Goal: Book appointment/travel/reservation

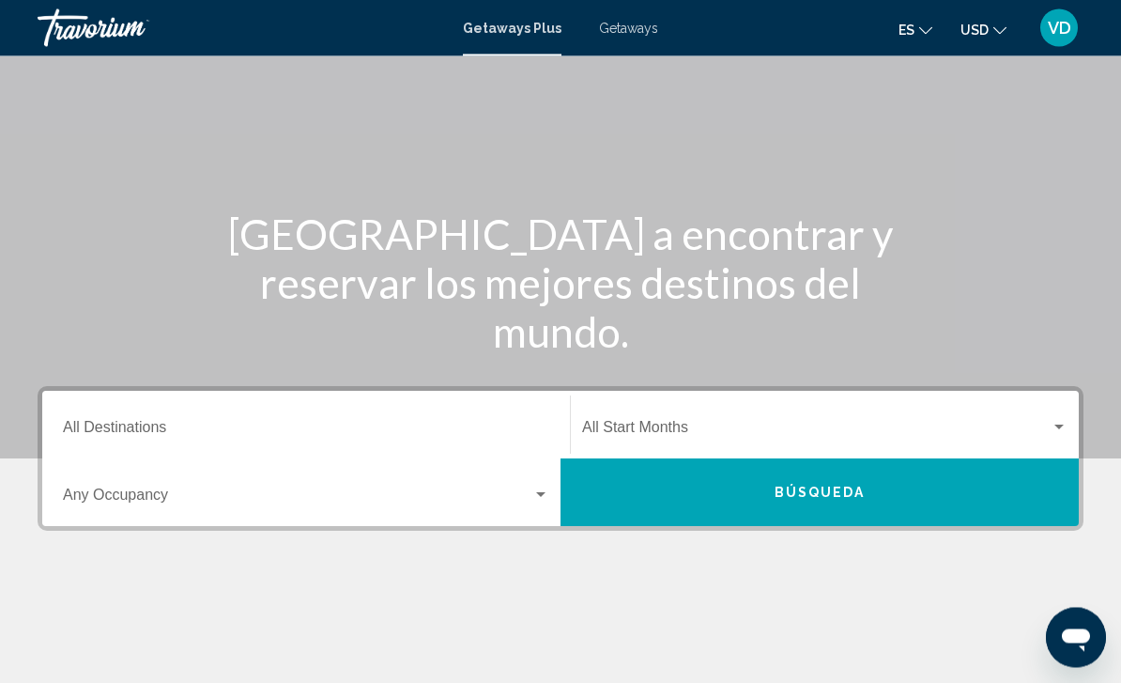
scroll to position [105, 0]
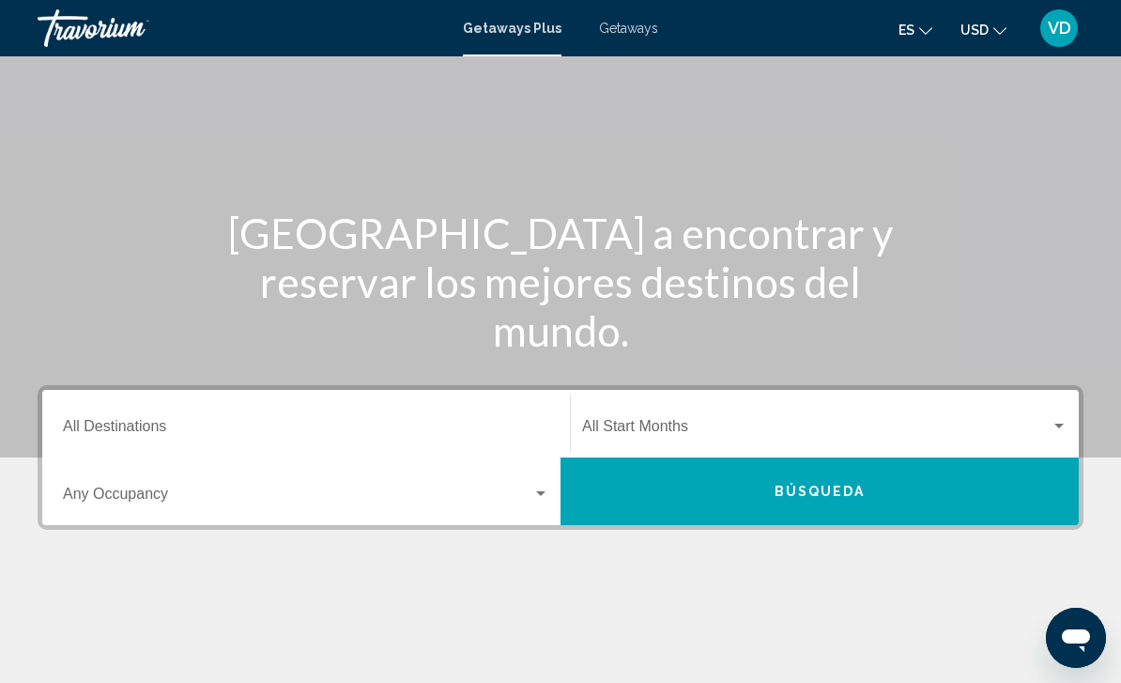
click at [546, 499] on div "Search widget" at bounding box center [540, 493] width 17 height 15
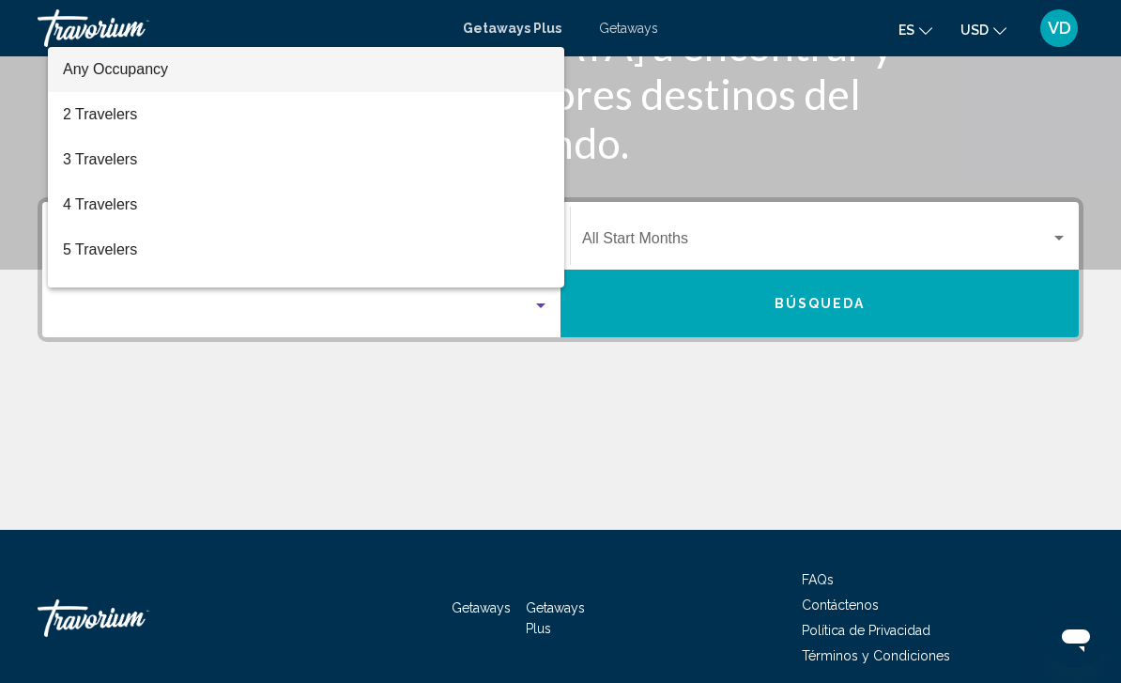
scroll to position [311, 0]
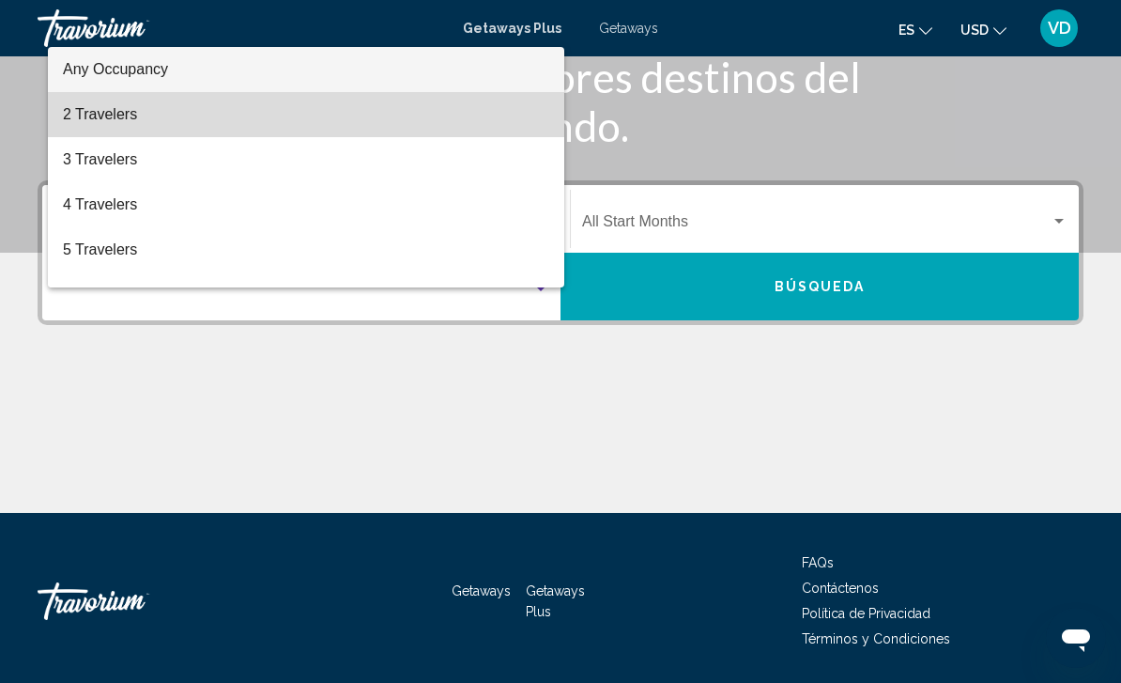
click at [112, 137] on span "2 Travelers" at bounding box center [306, 114] width 486 height 45
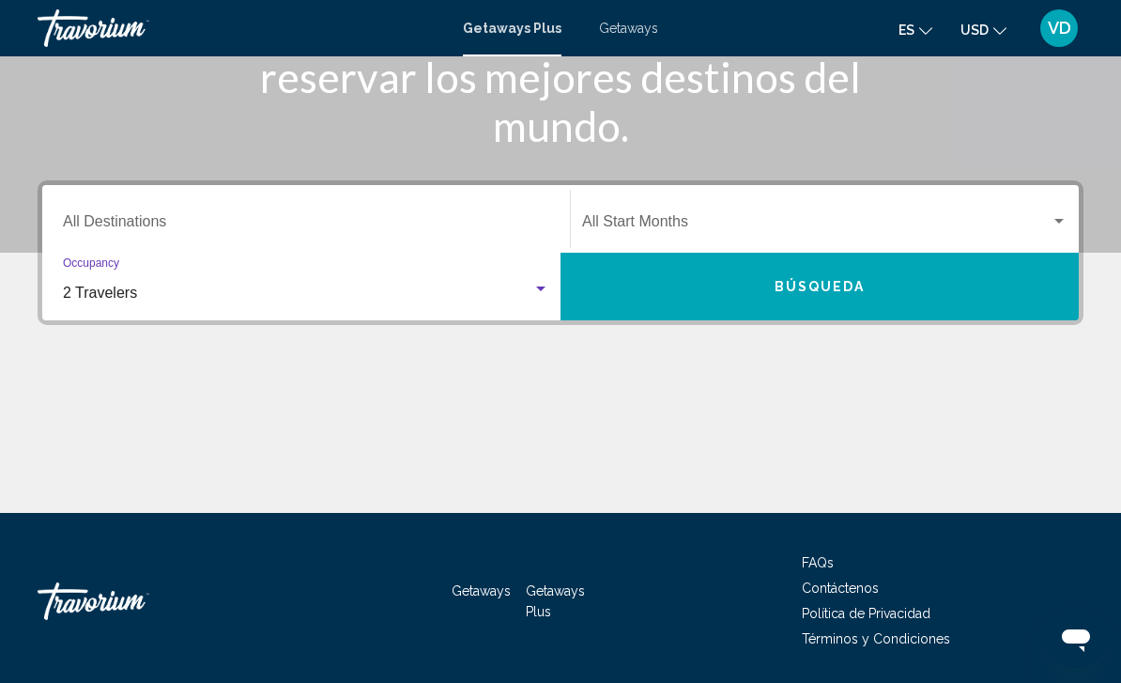
click at [1067, 208] on div "Start Month All Start Months" at bounding box center [824, 219] width 485 height 59
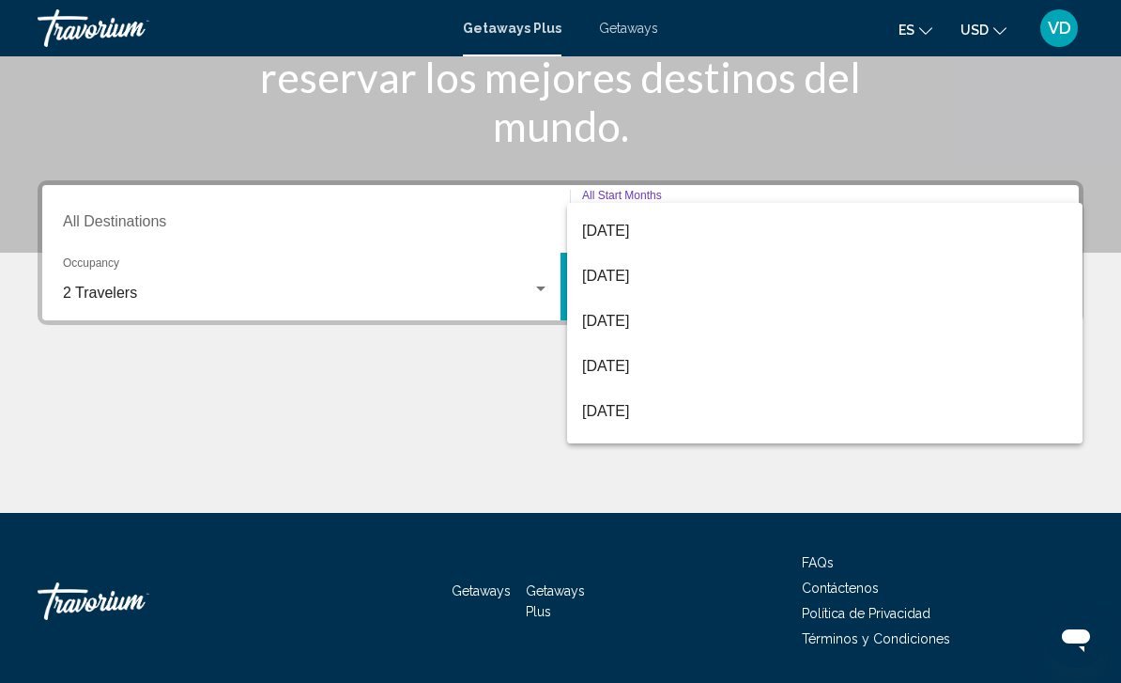
scroll to position [129, 0]
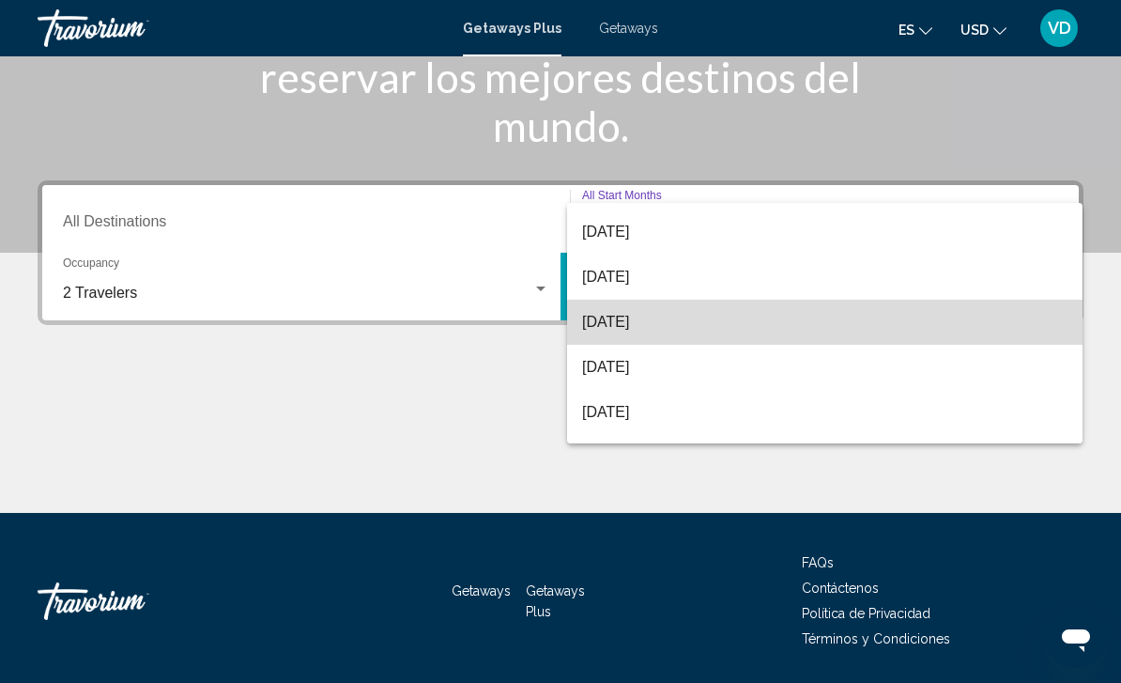
click at [668, 329] on span "[DATE]" at bounding box center [824, 322] width 485 height 45
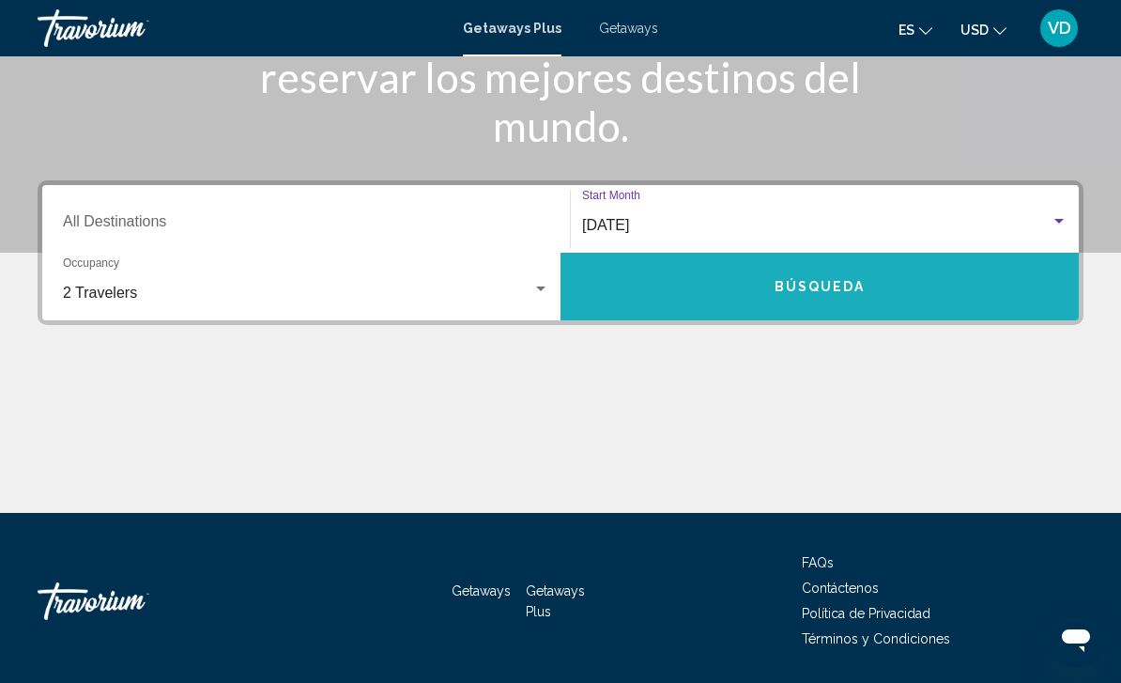
click at [826, 284] on span "Búsqueda" at bounding box center [820, 287] width 91 height 15
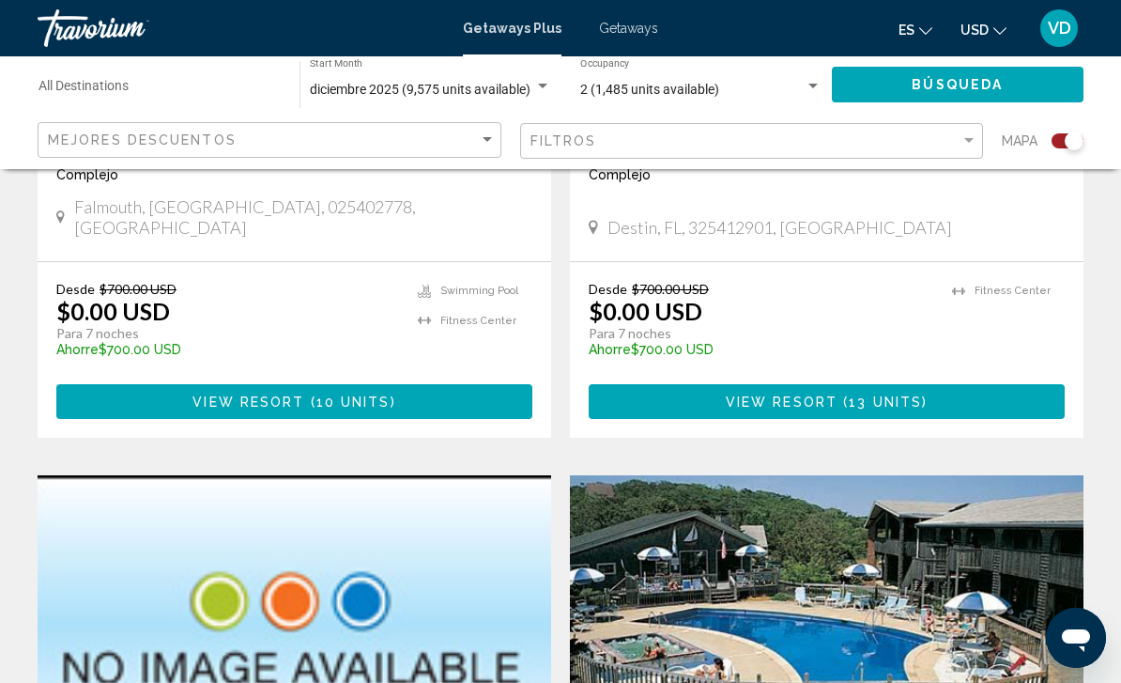
scroll to position [1020, 0]
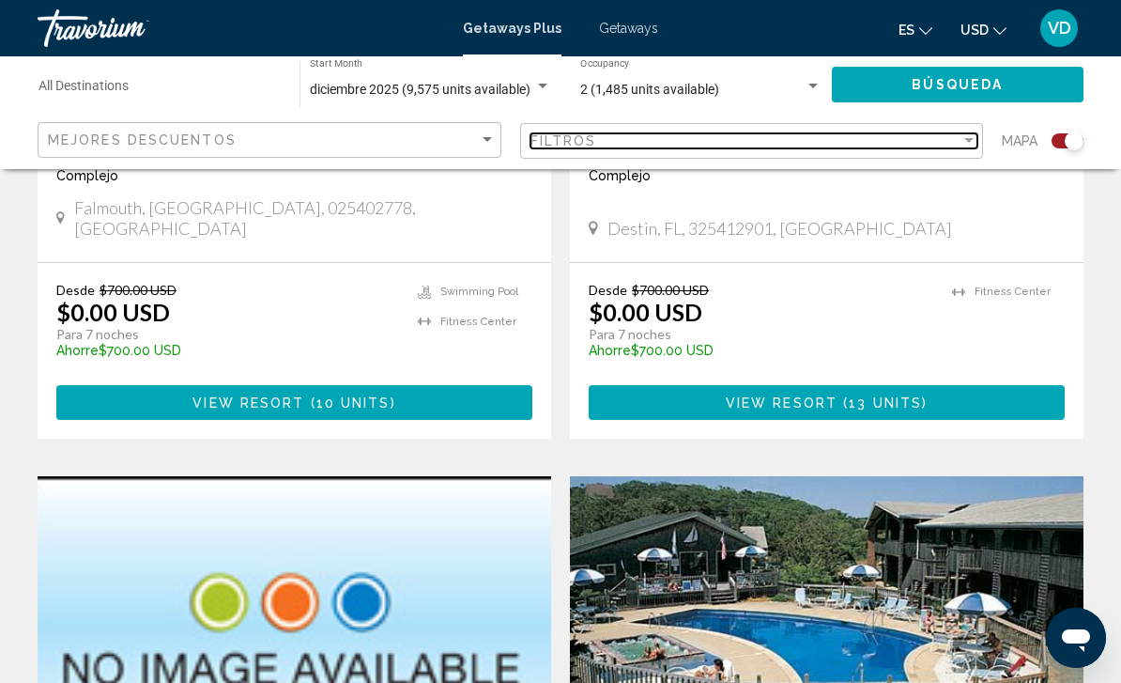
click at [975, 141] on div "Filter" at bounding box center [968, 140] width 17 height 15
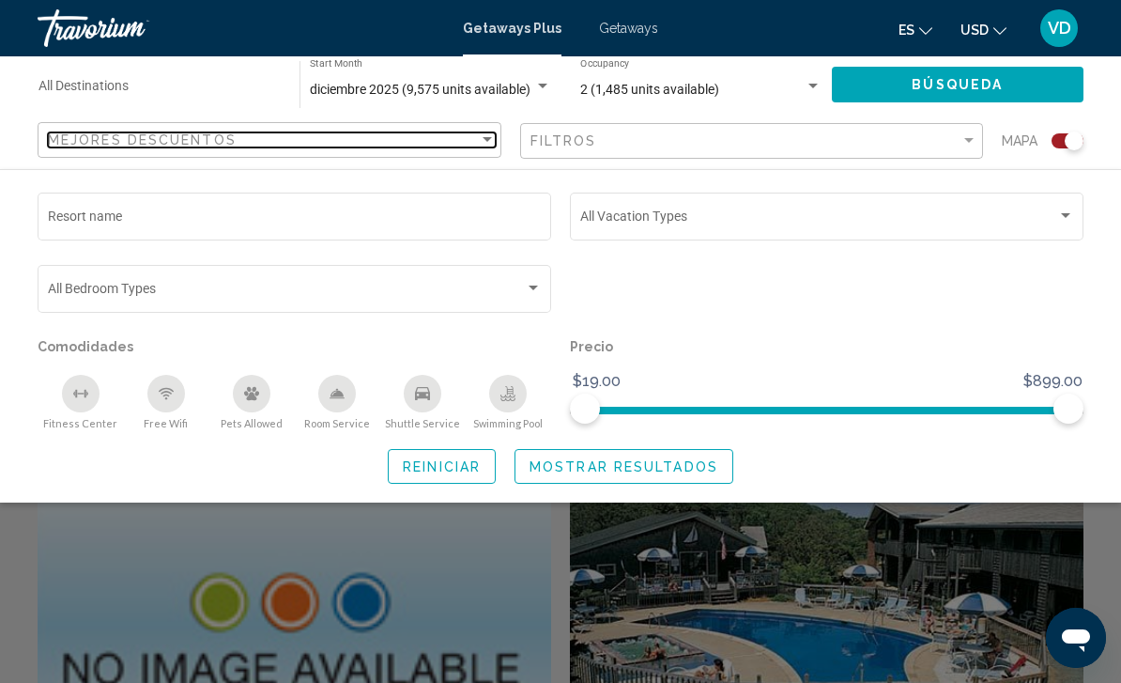
click at [470, 146] on div "Mejores descuentos" at bounding box center [263, 139] width 431 height 15
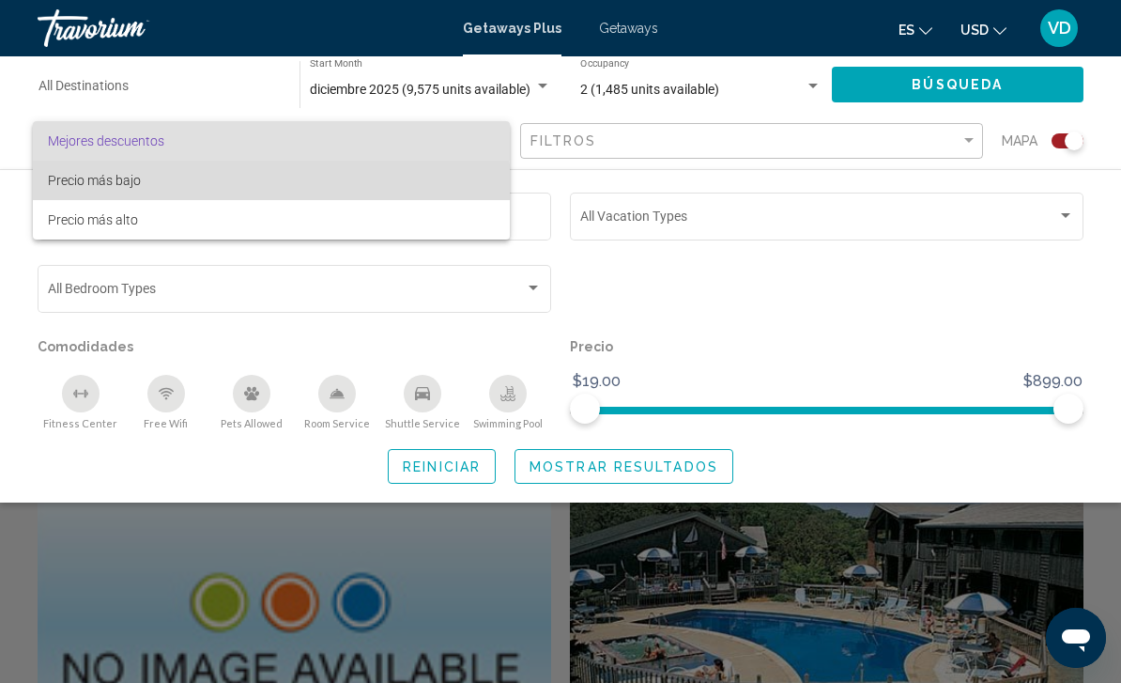
click at [128, 190] on span "Precio más bajo" at bounding box center [271, 180] width 447 height 39
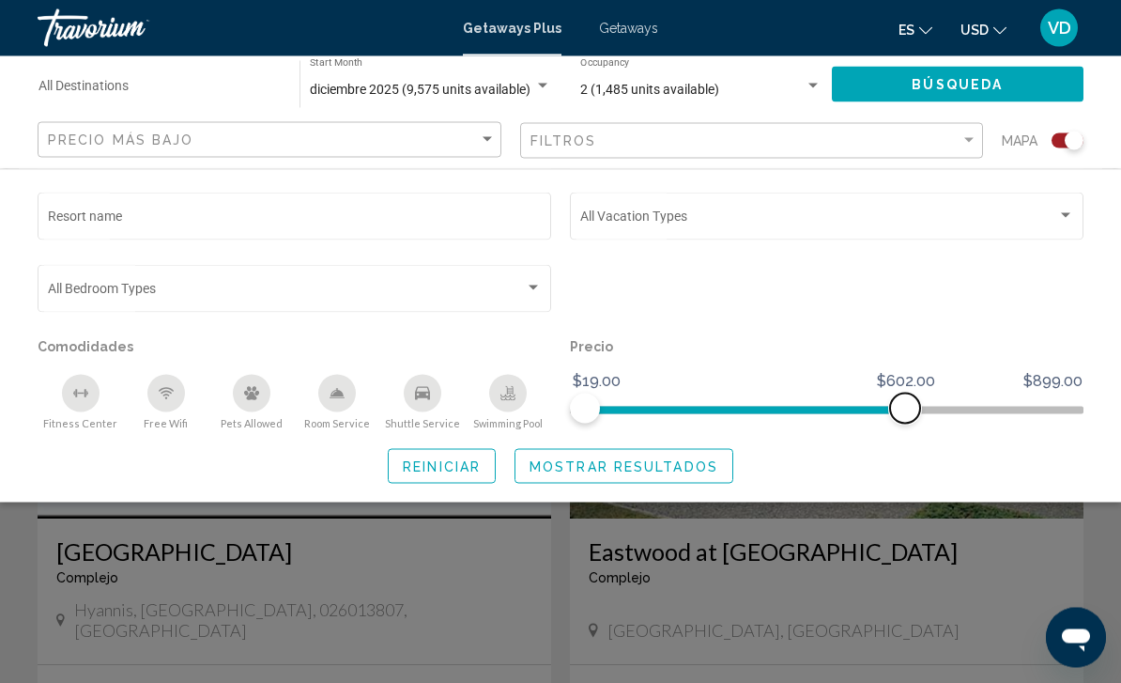
scroll to position [1278, 0]
click at [647, 471] on span "Mostrar resultados" at bounding box center [624, 466] width 189 height 15
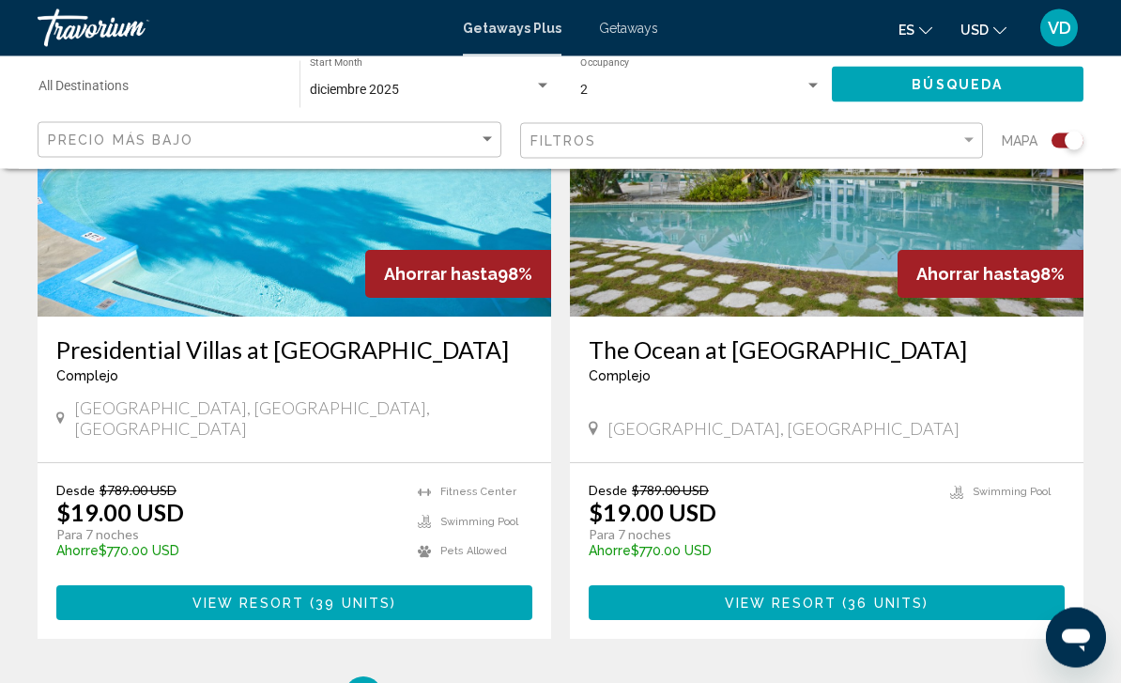
scroll to position [4195, 0]
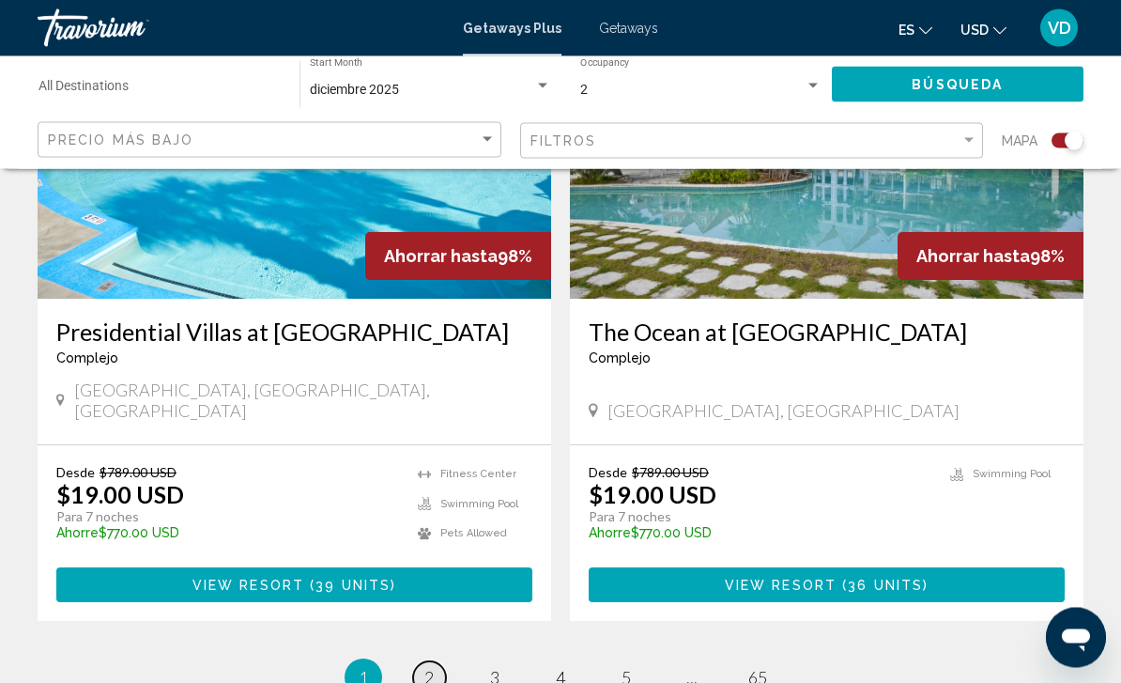
click at [440, 662] on link "page 2" at bounding box center [429, 678] width 33 height 33
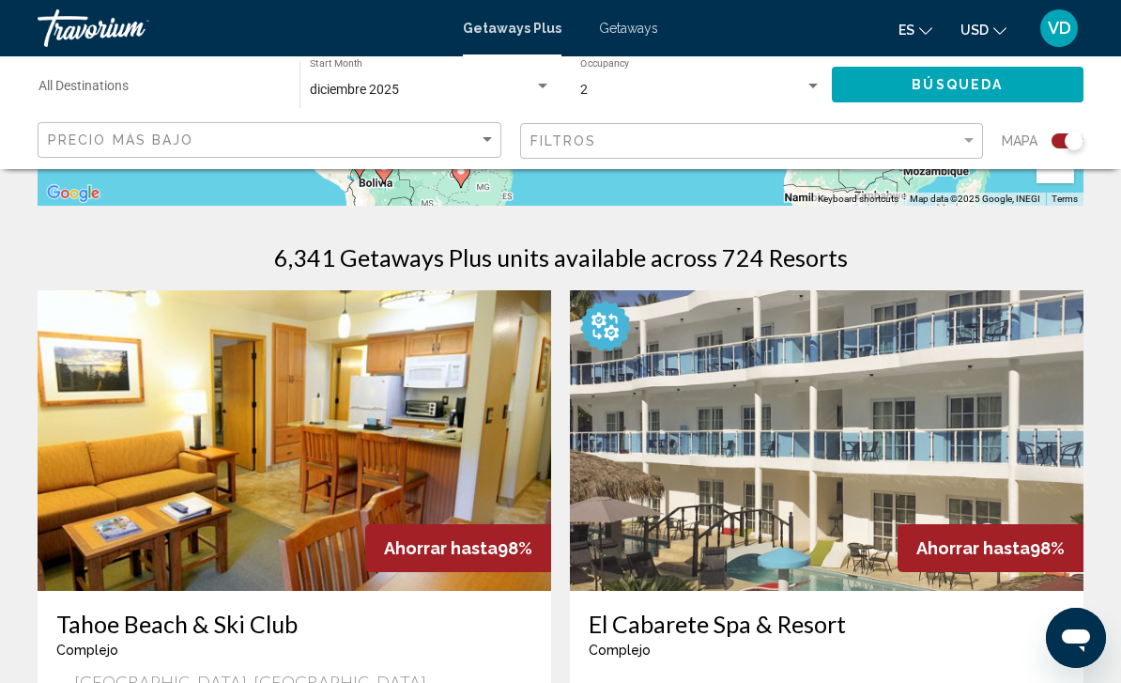
scroll to position [504, 0]
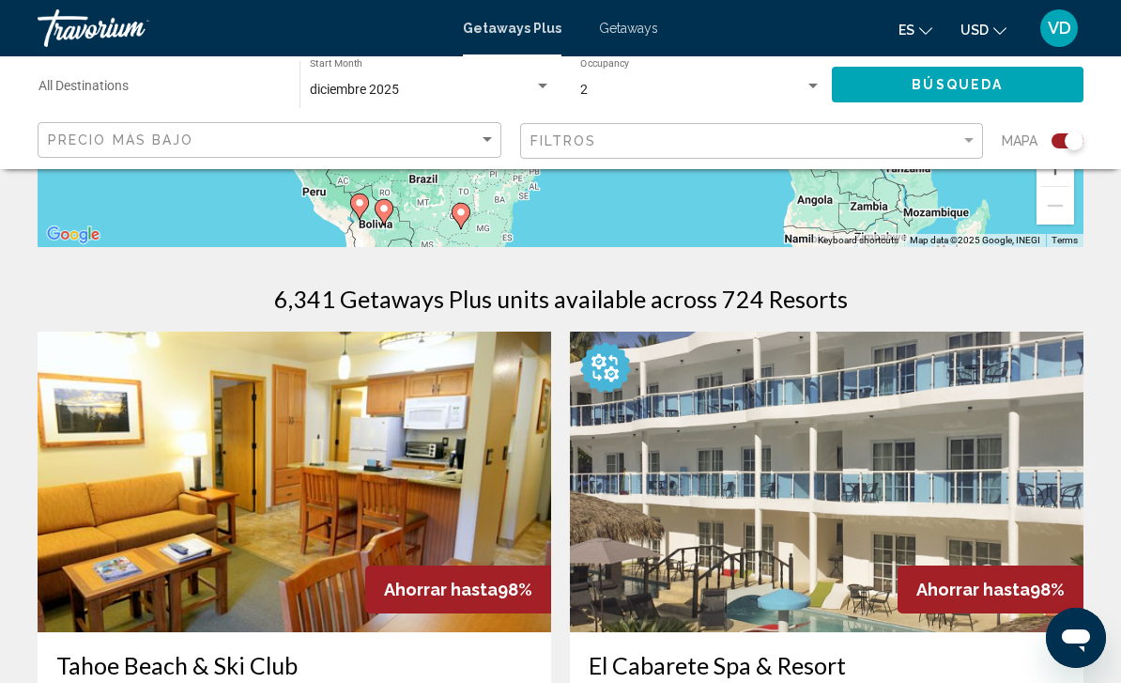
click at [824, 580] on img "Main content" at bounding box center [827, 481] width 514 height 300
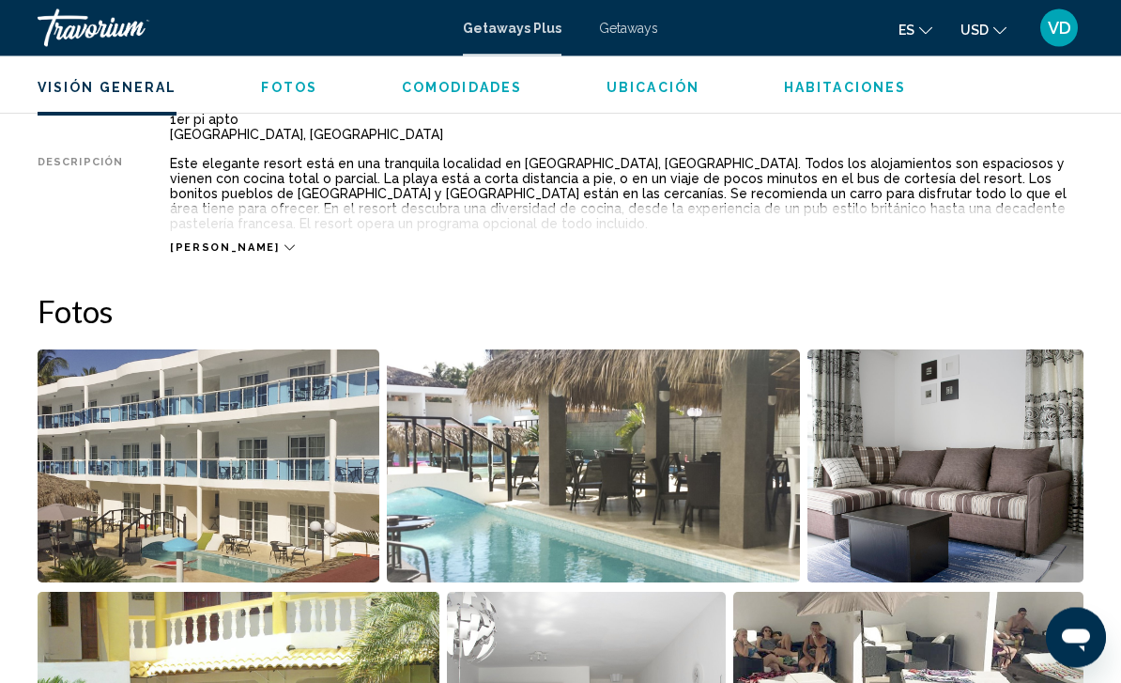
scroll to position [1033, 0]
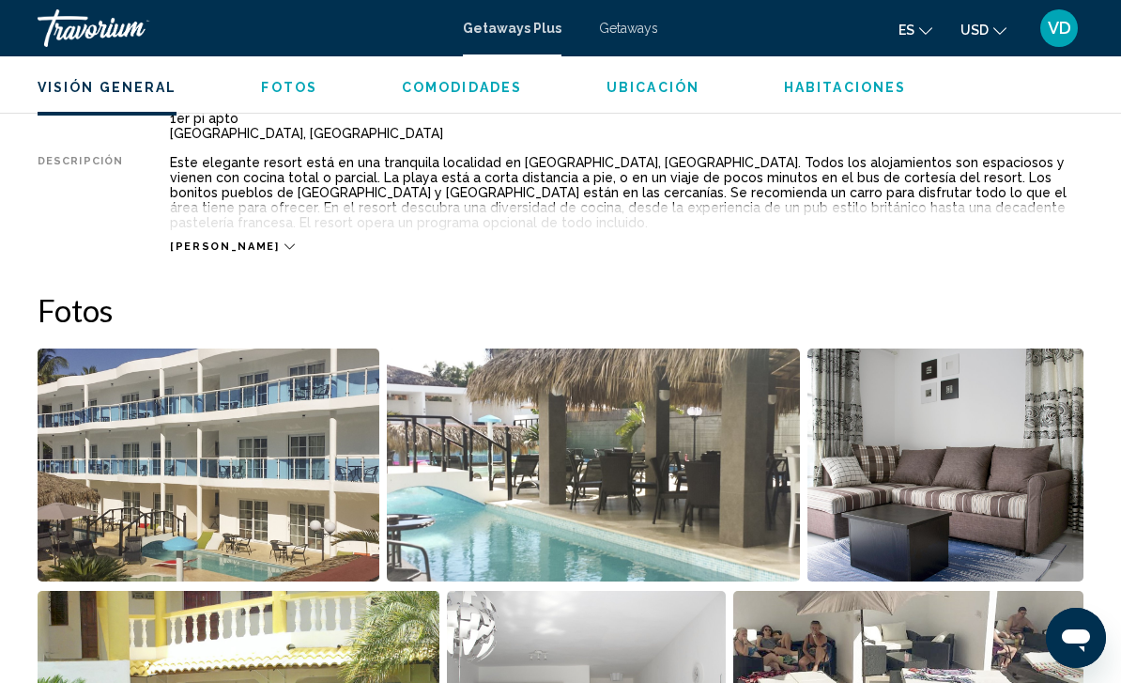
click at [265, 472] on img "Open full-screen image slider" at bounding box center [209, 464] width 342 height 233
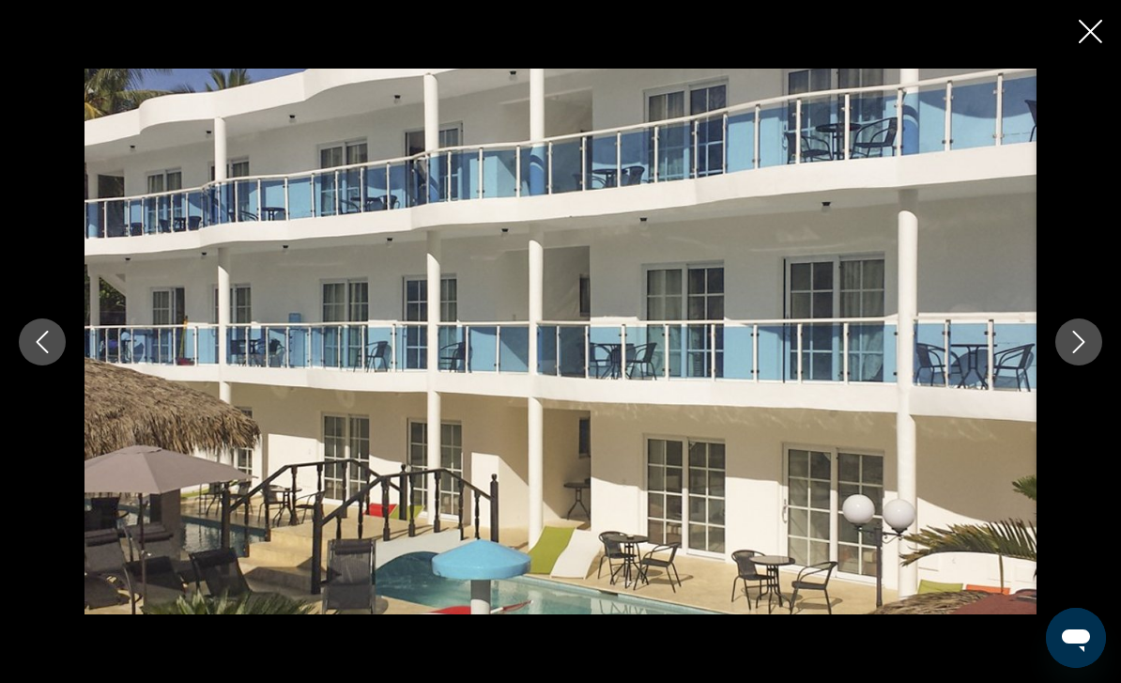
click at [1036, 477] on img "Main content" at bounding box center [561, 342] width 952 height 546
click at [1080, 353] on icon "Next image" at bounding box center [1079, 341] width 23 height 23
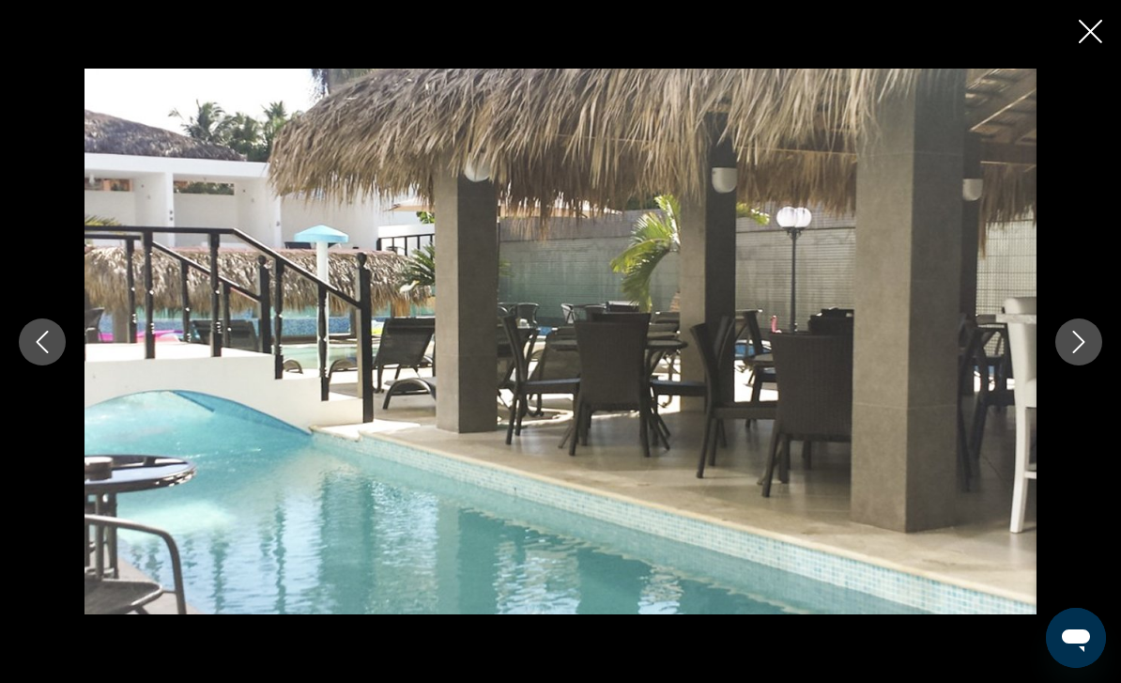
click at [1098, 365] on button "Next image" at bounding box center [1078, 341] width 47 height 47
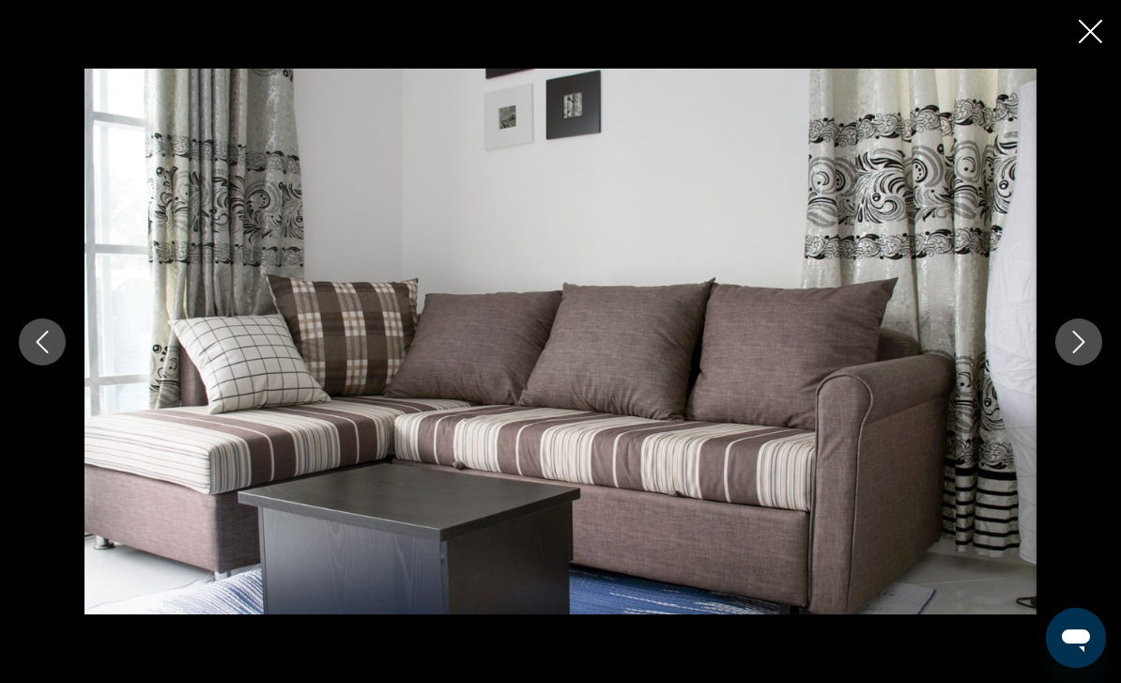
click at [1088, 353] on icon "Next image" at bounding box center [1079, 341] width 23 height 23
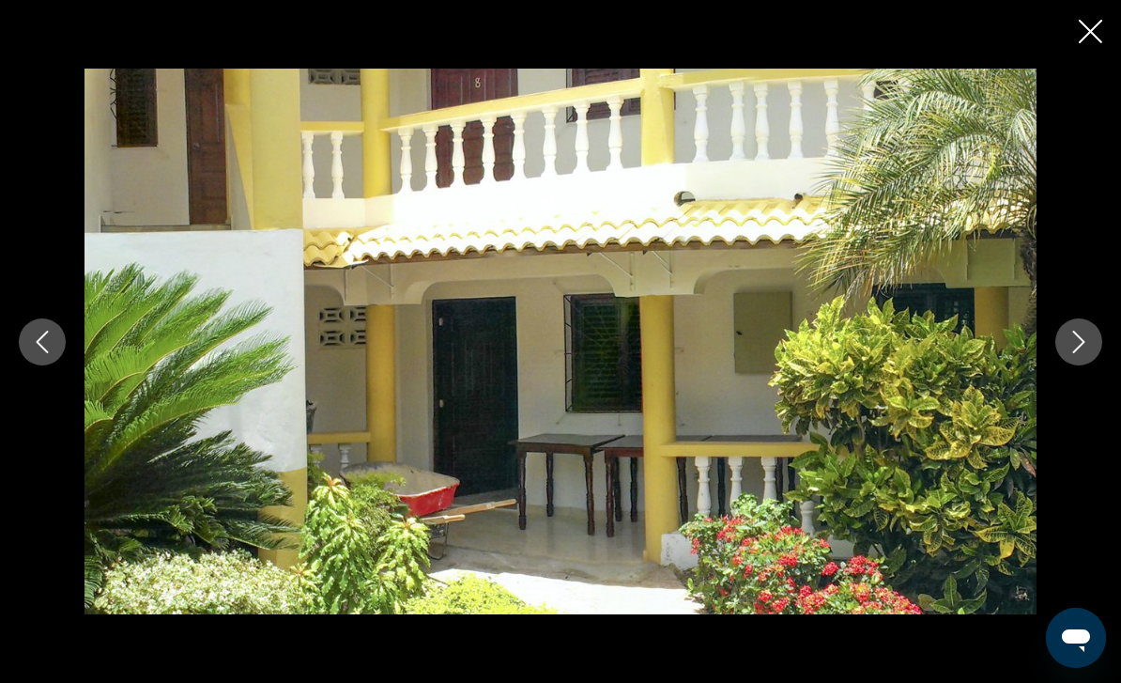
click at [1089, 353] on icon "Next image" at bounding box center [1079, 341] width 23 height 23
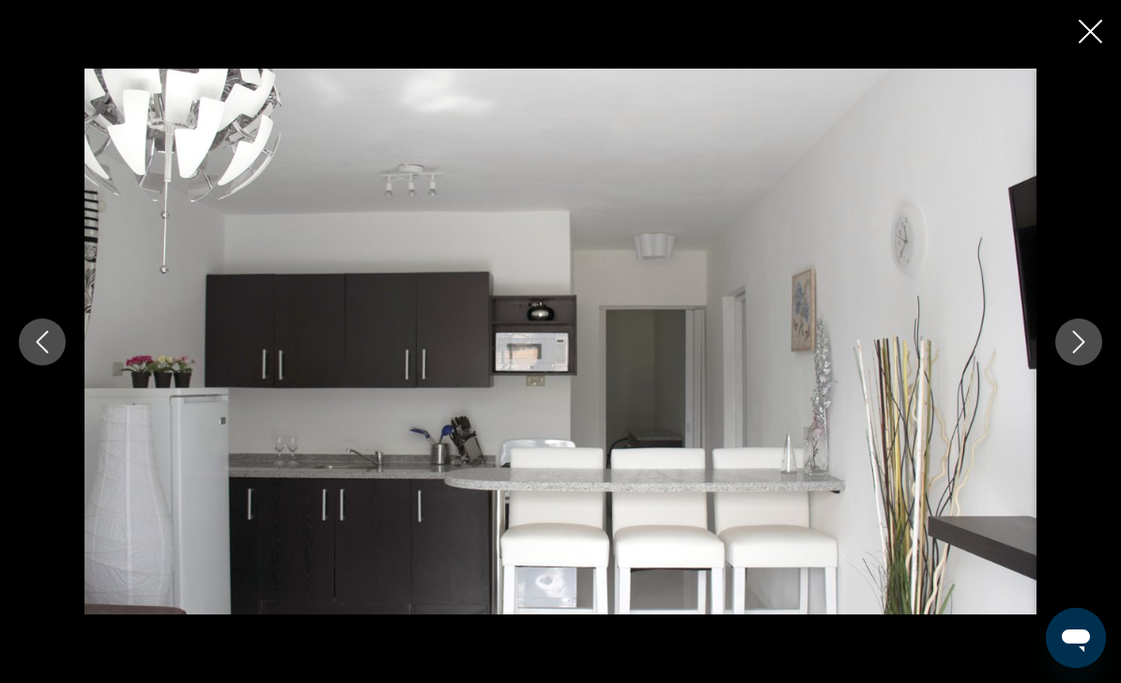
click at [1083, 353] on icon "Next image" at bounding box center [1079, 341] width 23 height 23
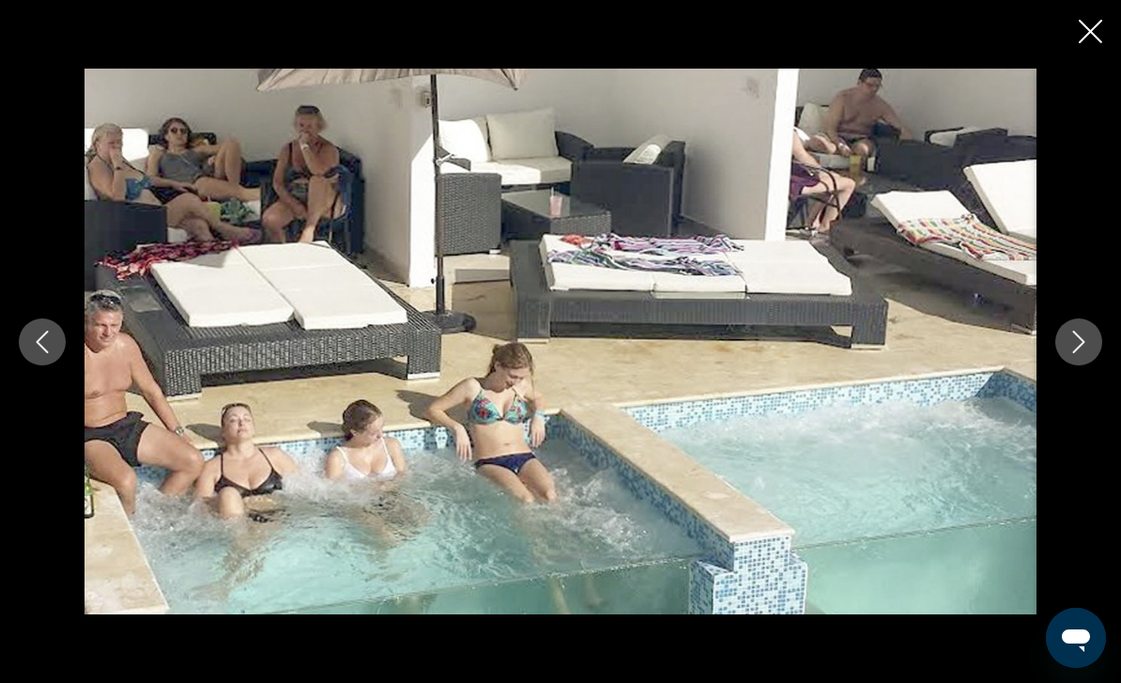
click at [1085, 353] on icon "Next image" at bounding box center [1079, 341] width 23 height 23
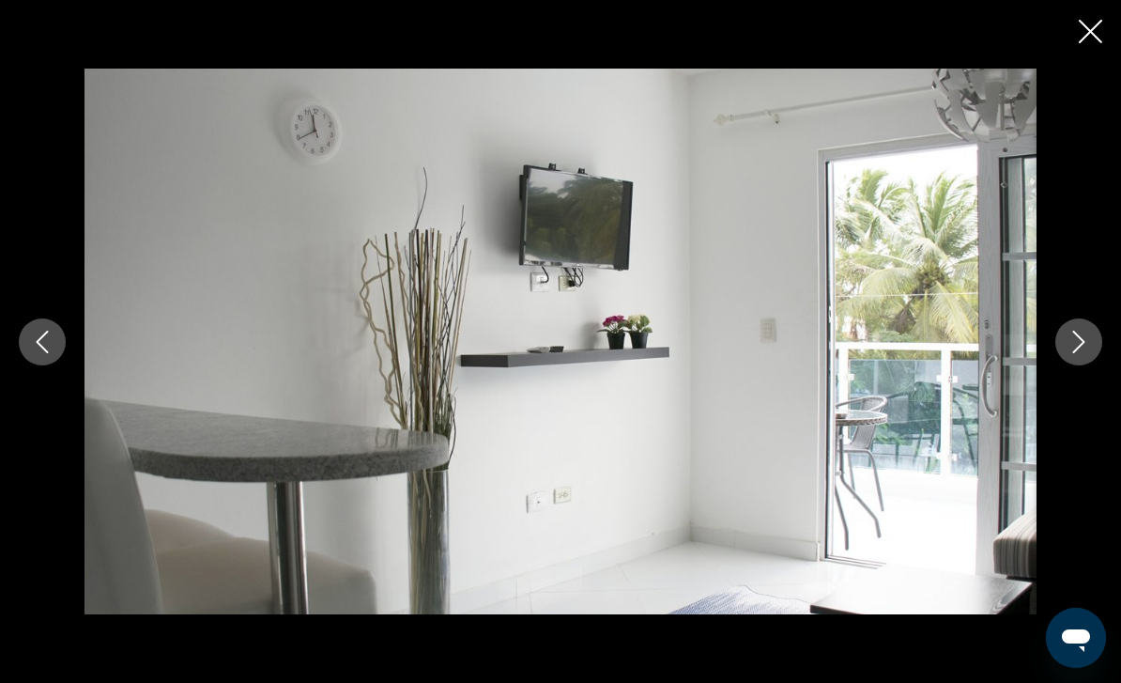
click at [1084, 353] on icon "Next image" at bounding box center [1079, 341] width 23 height 23
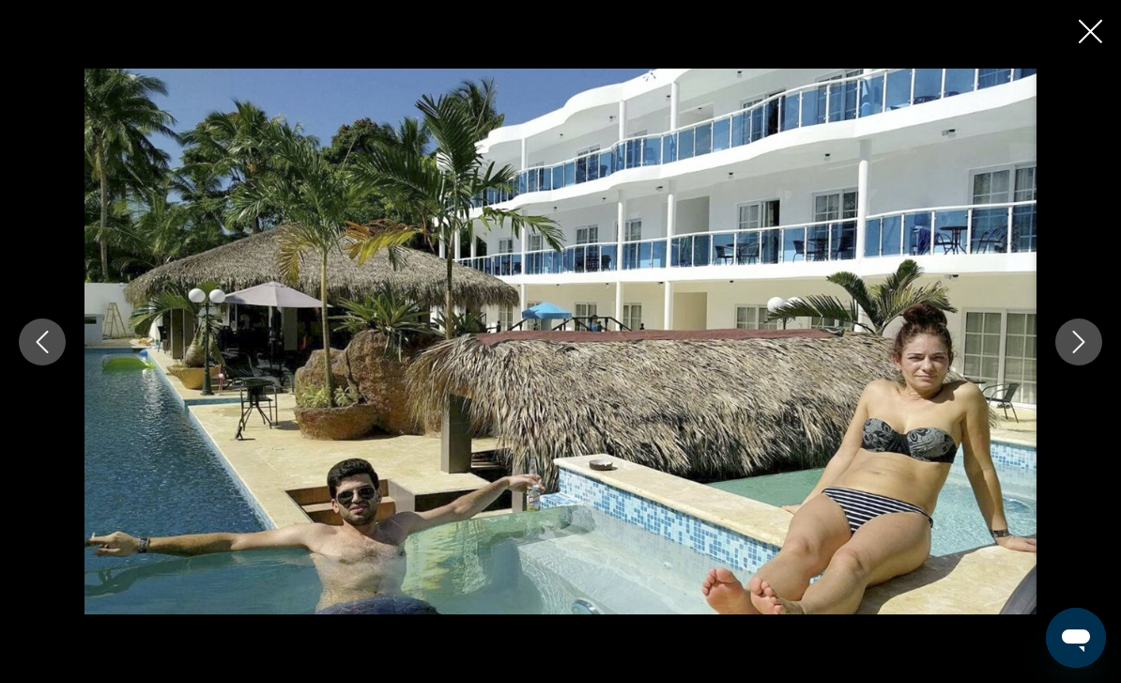
click at [1081, 353] on icon "Next image" at bounding box center [1079, 341] width 23 height 23
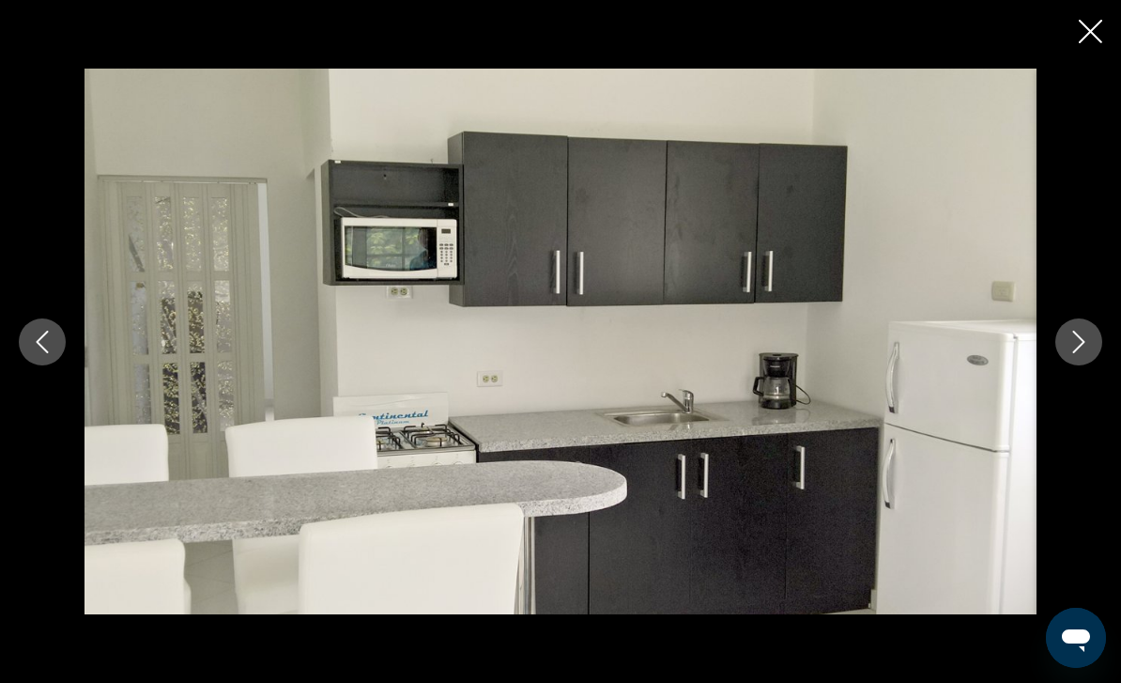
click at [1087, 353] on icon "Next image" at bounding box center [1079, 341] width 23 height 23
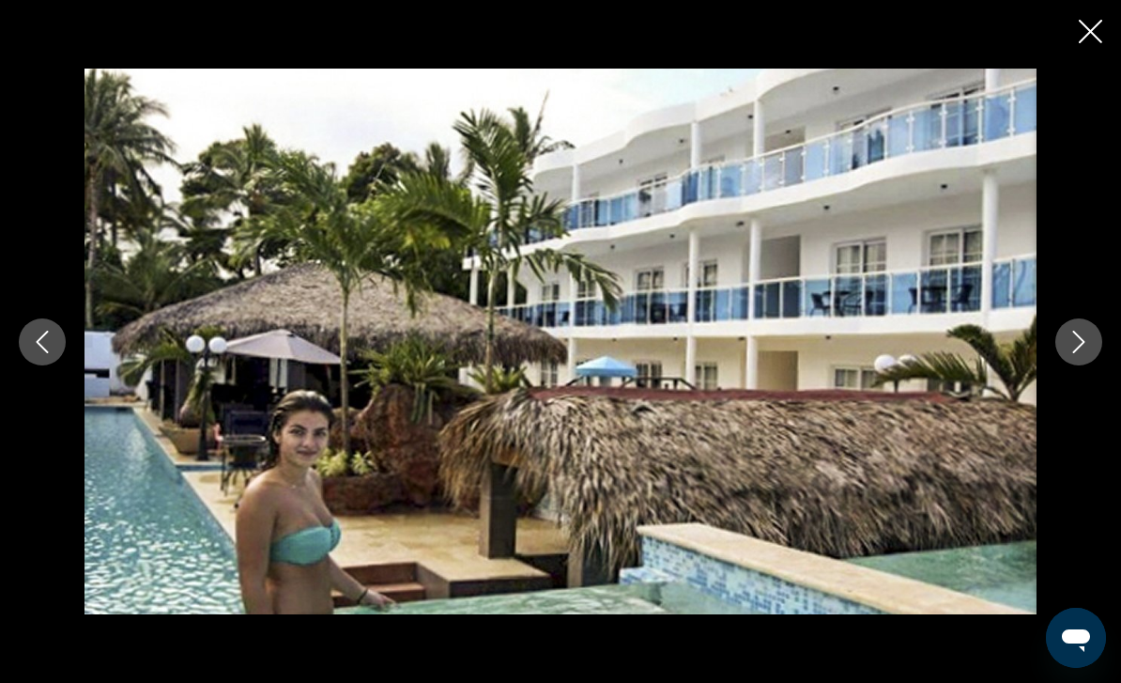
click at [1084, 353] on icon "Next image" at bounding box center [1079, 341] width 23 height 23
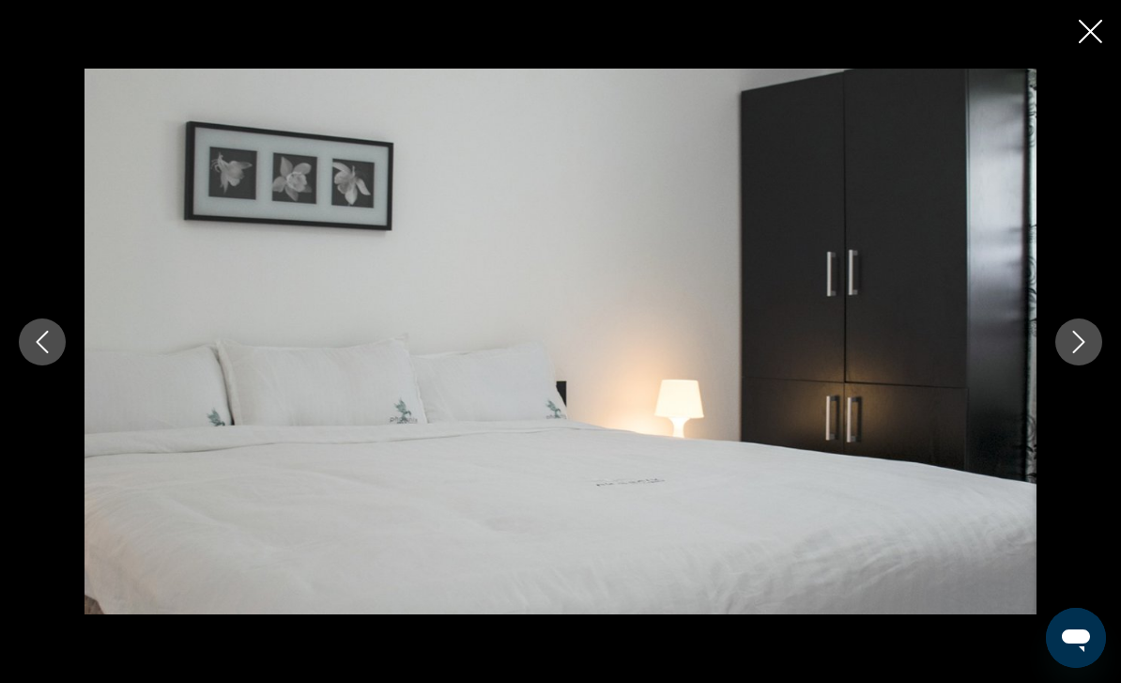
click at [1083, 353] on icon "Next image" at bounding box center [1079, 341] width 12 height 23
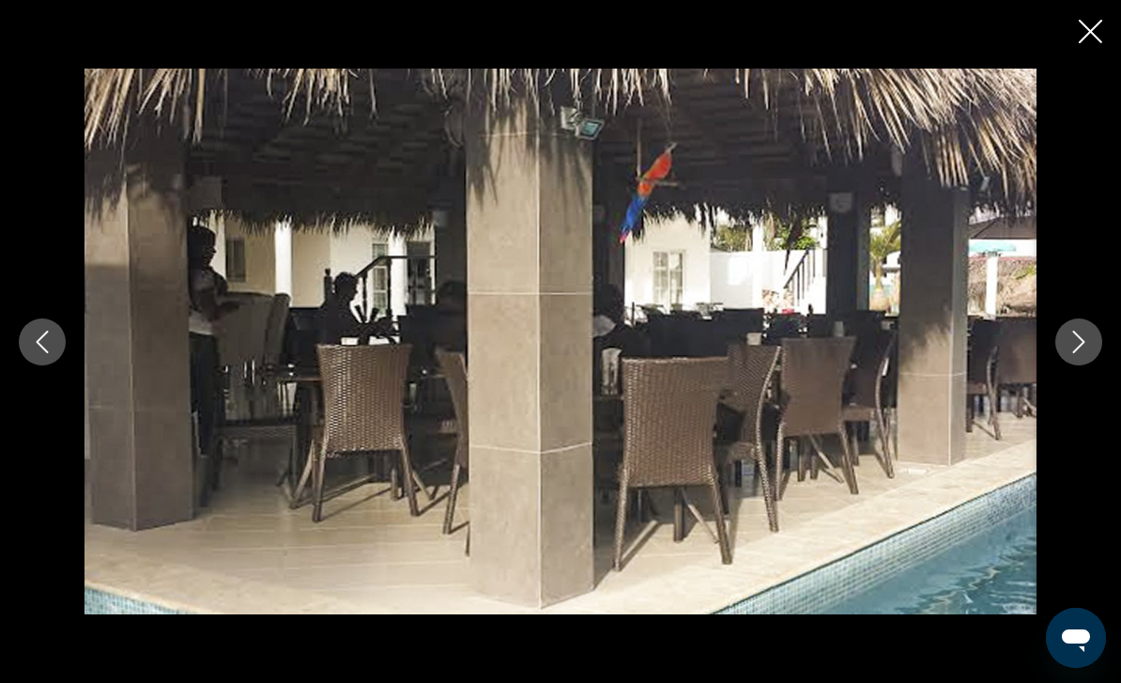
click at [1091, 365] on button "Next image" at bounding box center [1078, 341] width 47 height 47
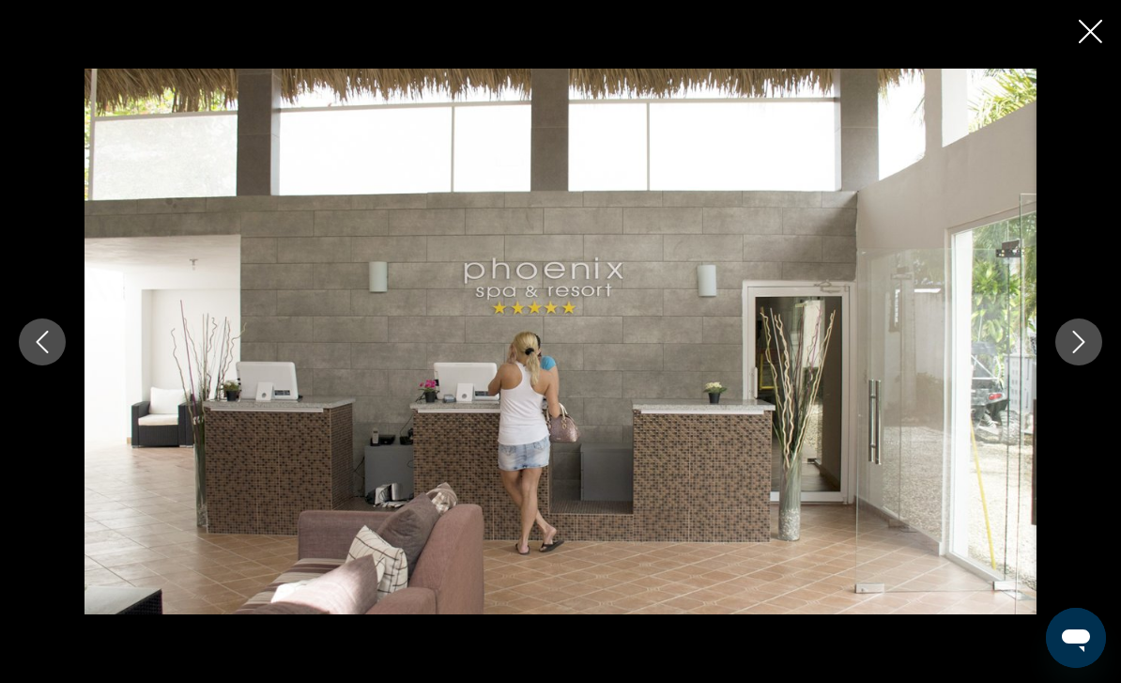
click at [1094, 365] on button "Next image" at bounding box center [1078, 341] width 47 height 47
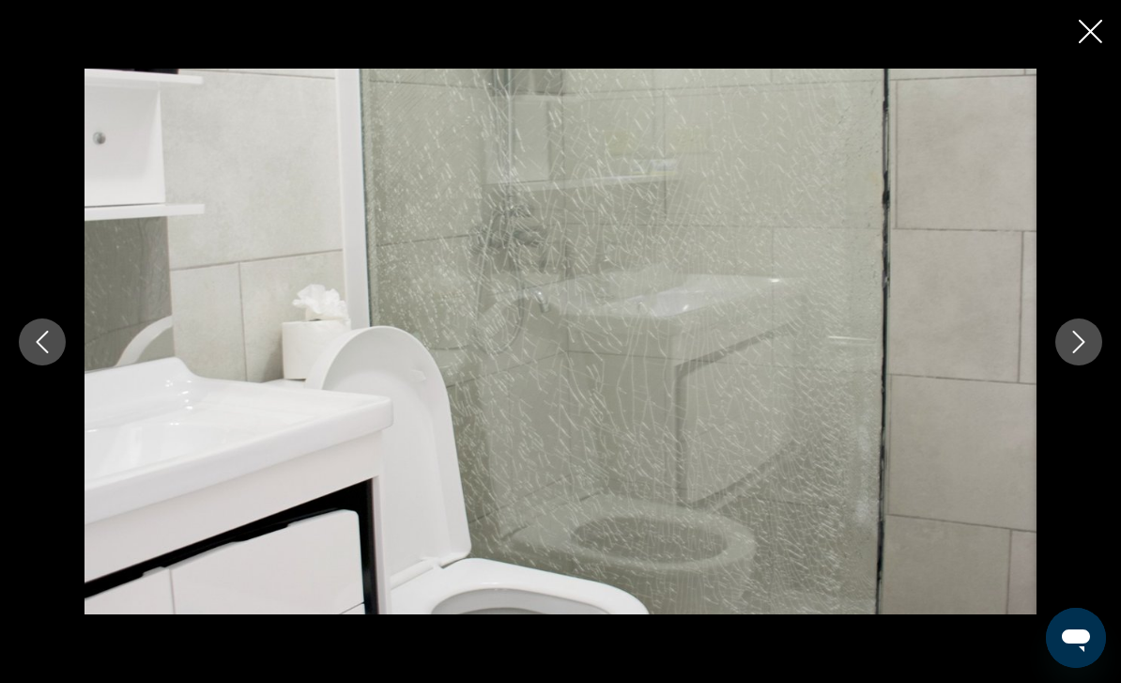
click at [1087, 353] on icon "Next image" at bounding box center [1079, 341] width 23 height 23
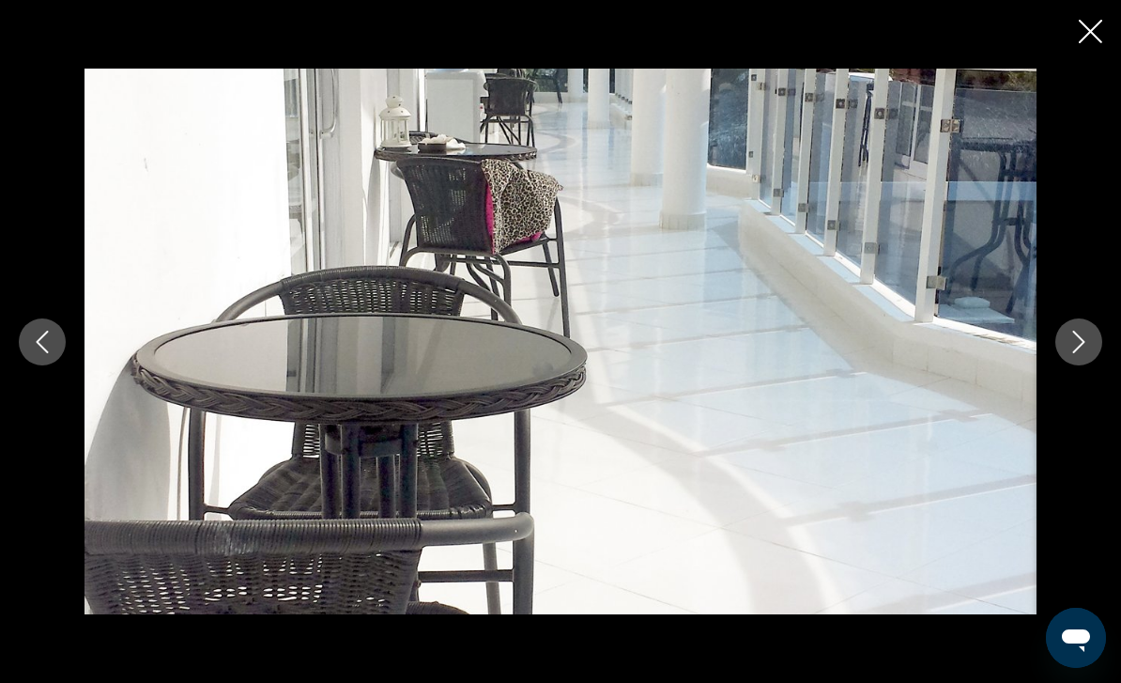
click at [1089, 353] on icon "Next image" at bounding box center [1079, 341] width 23 height 23
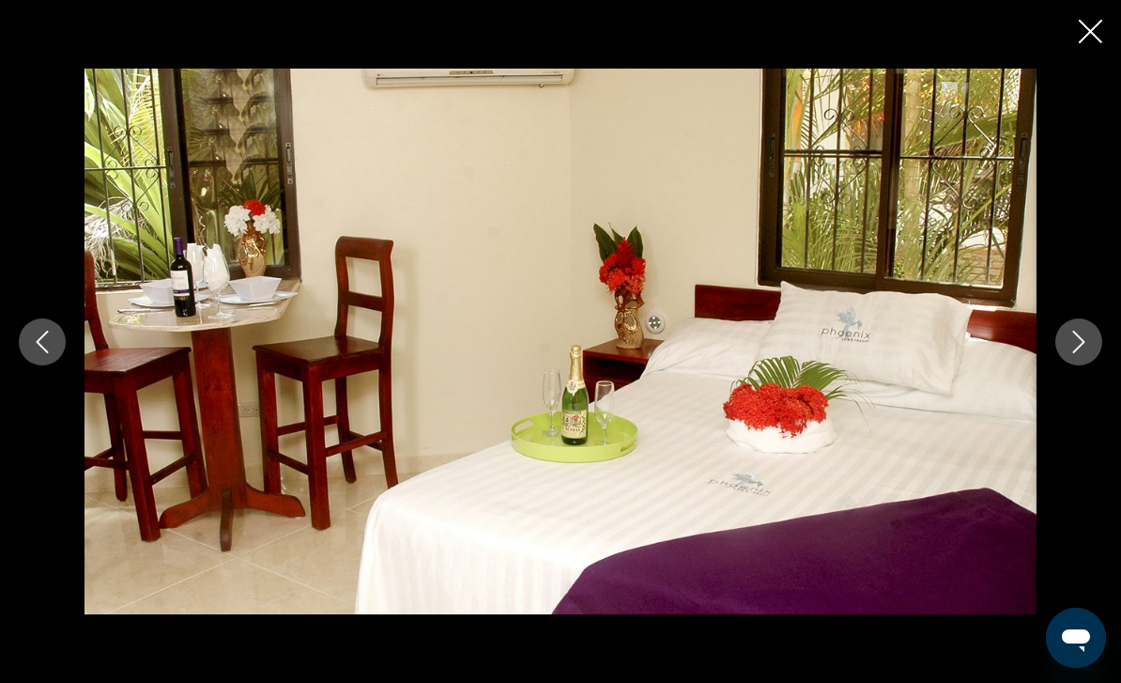
click at [1082, 353] on icon "Next image" at bounding box center [1079, 341] width 23 height 23
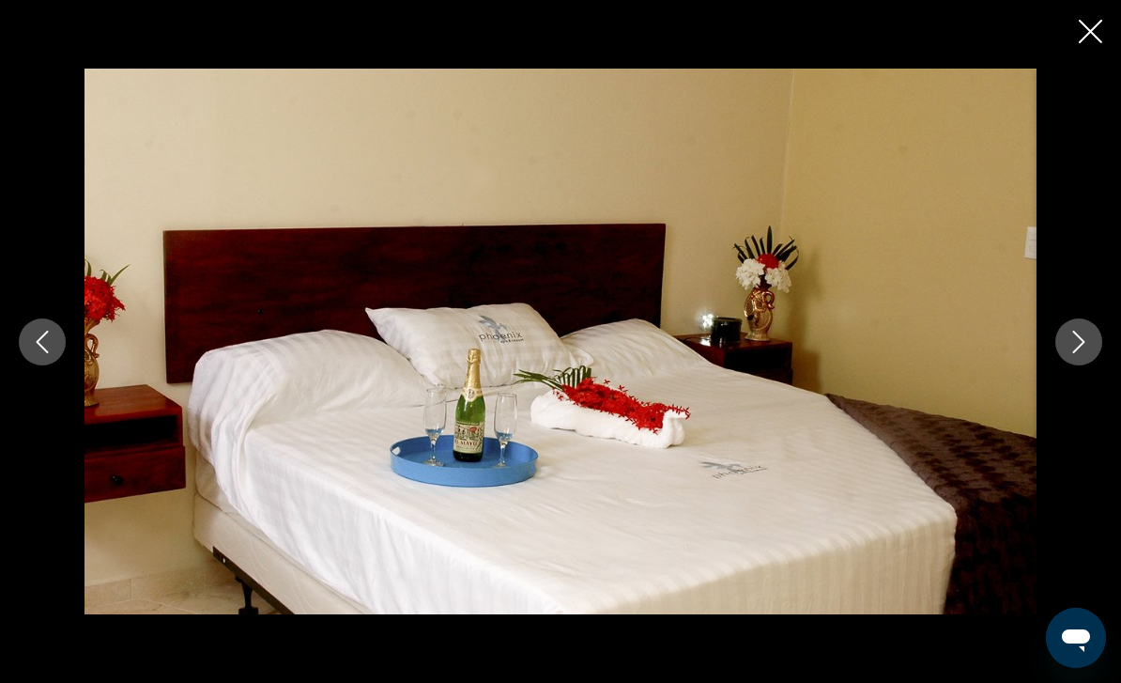
click at [1087, 353] on icon "Next image" at bounding box center [1079, 341] width 23 height 23
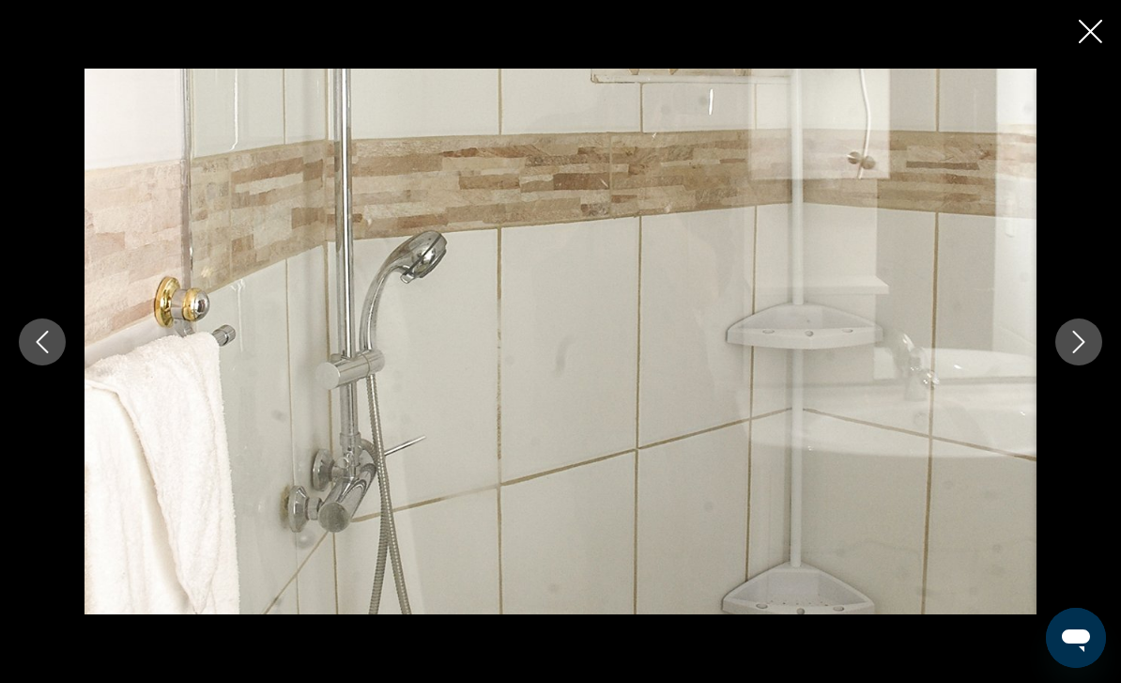
click at [1090, 365] on button "Next image" at bounding box center [1078, 341] width 47 height 47
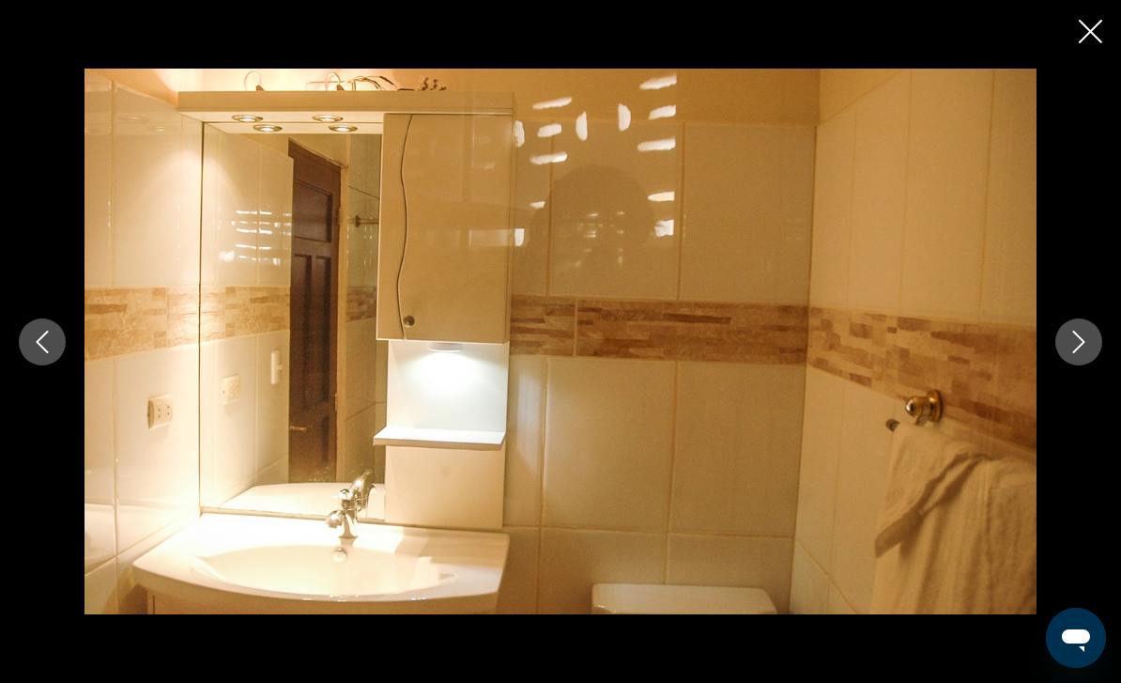
click at [1090, 365] on button "Next image" at bounding box center [1078, 341] width 47 height 47
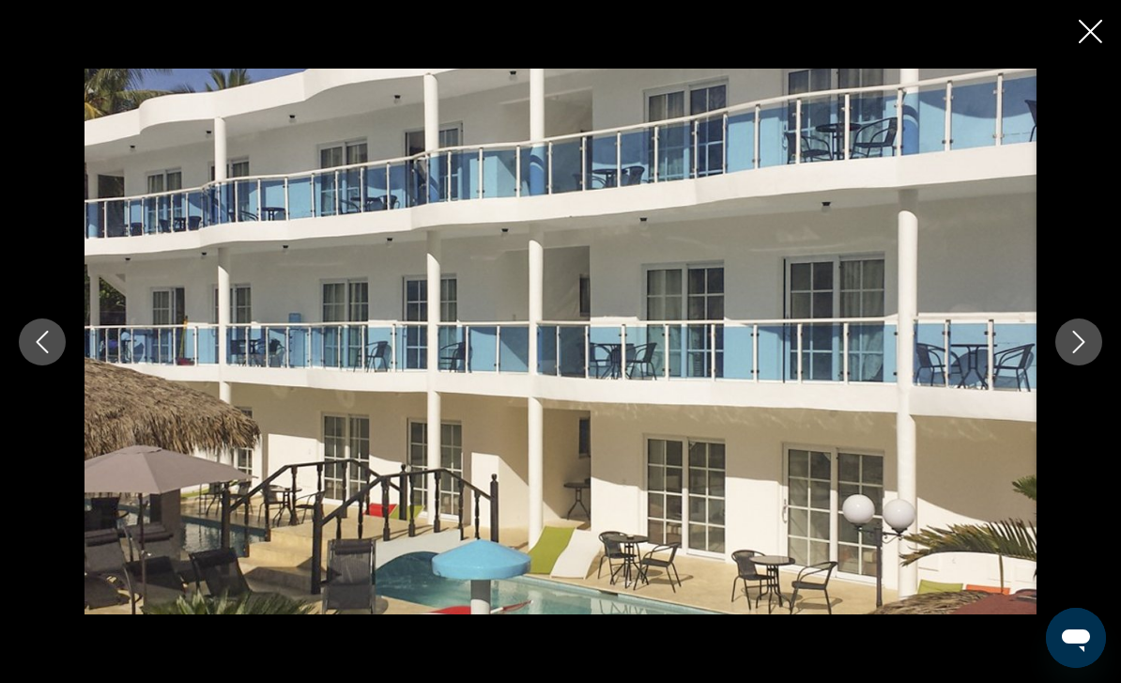
click at [1085, 43] on button "Close slideshow" at bounding box center [1090, 33] width 23 height 29
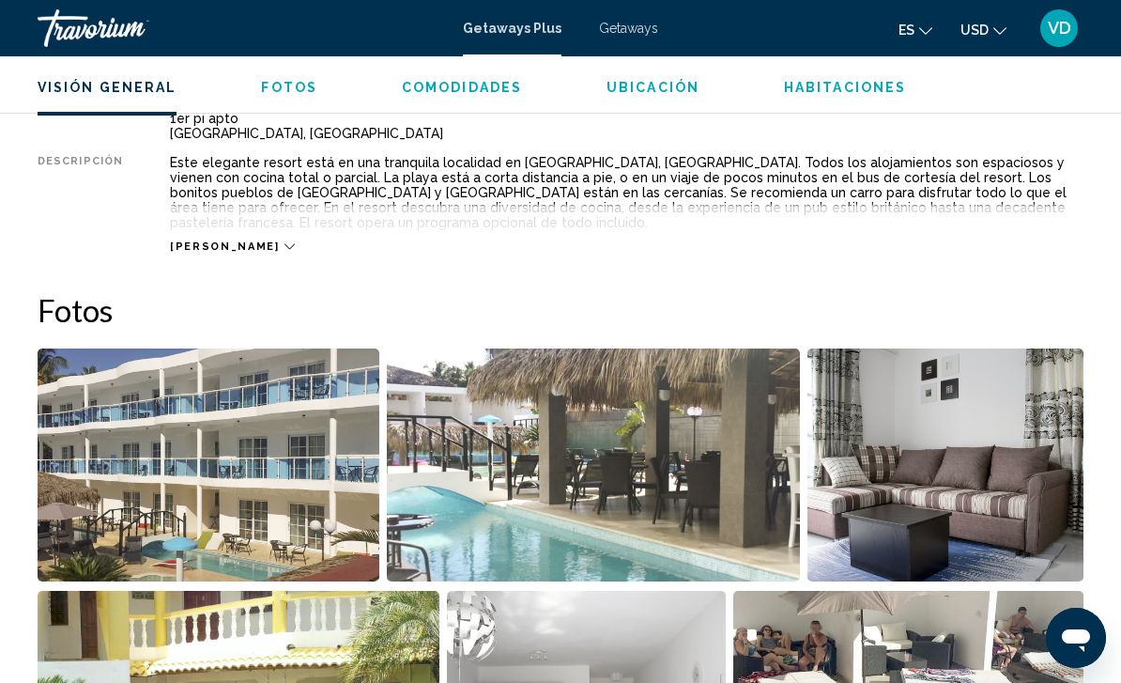
click at [284, 244] on icon "Main content" at bounding box center [289, 247] width 10 height 6
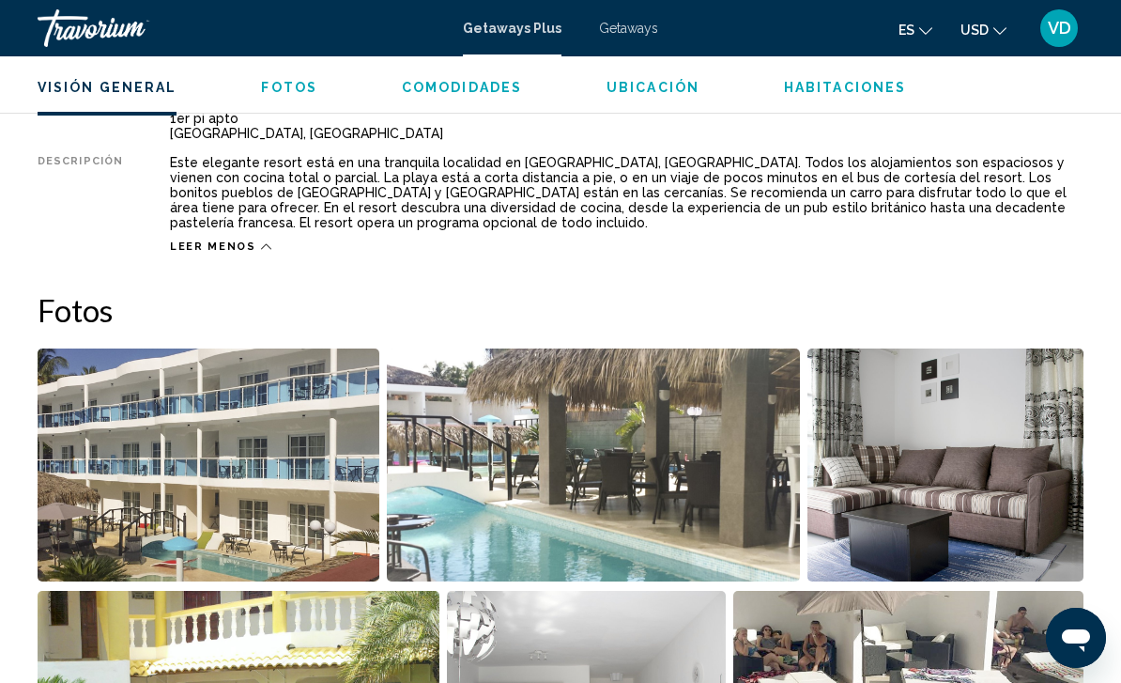
click at [670, 85] on span "Ubicación" at bounding box center [653, 87] width 93 height 15
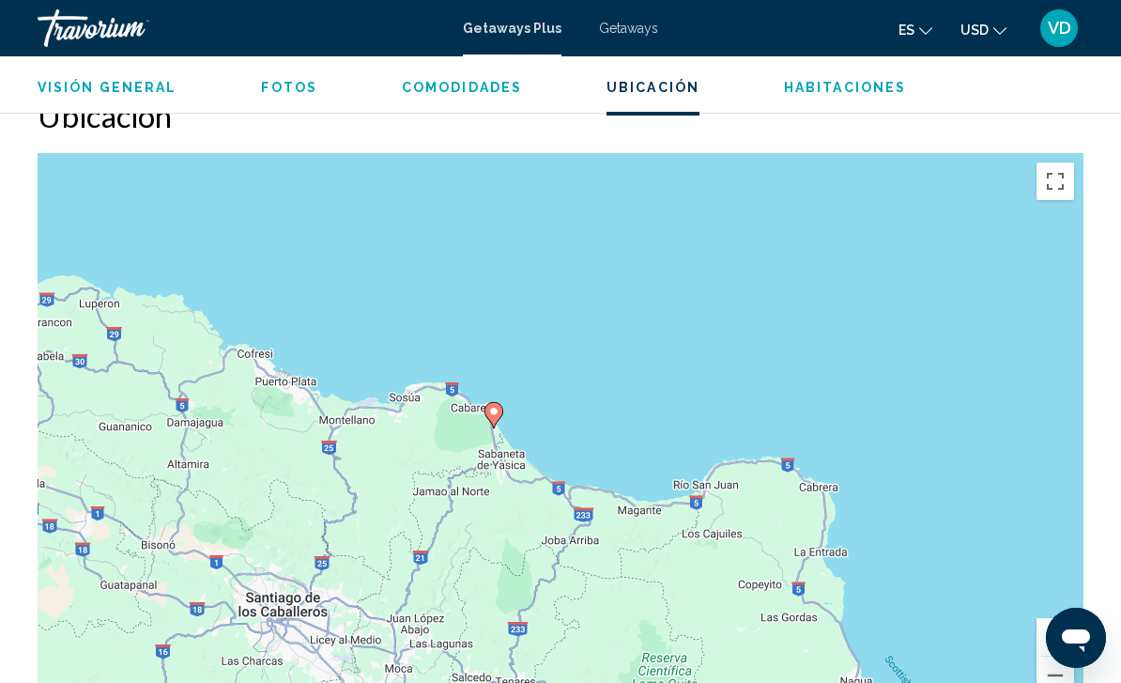
scroll to position [3206, 0]
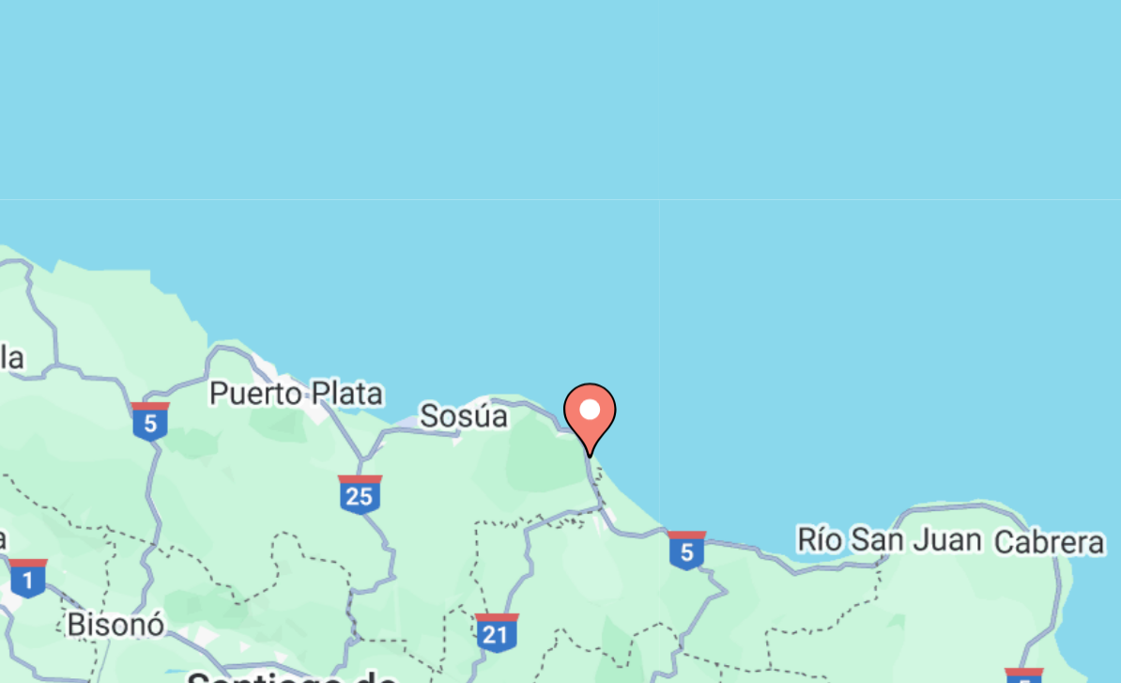
click at [277, 121] on div "To activate drag with keyboard, press Alt + Enter. Once in keyboard drag state,…" at bounding box center [561, 402] width 1046 height 563
click at [266, 121] on div "To activate drag with keyboard, press Alt + Enter. Once in keyboard drag state,…" at bounding box center [561, 402] width 1046 height 563
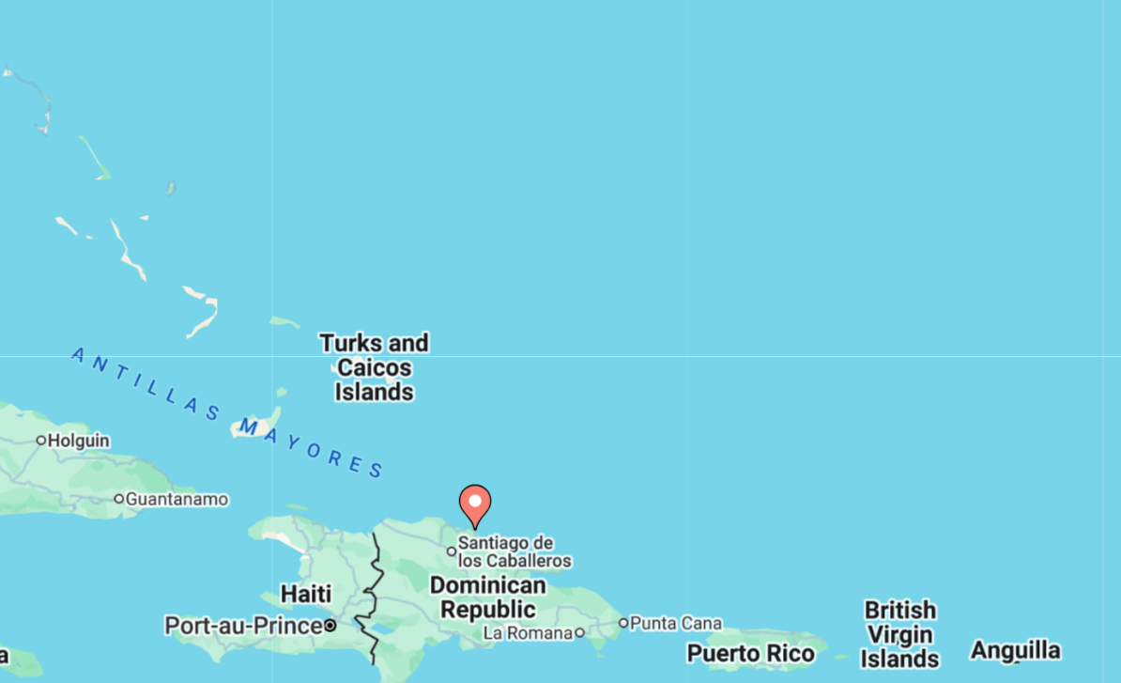
click at [326, 138] on div "To activate drag with keyboard, press Alt + Enter. Once in keyboard drag state,…" at bounding box center [561, 402] width 1046 height 563
click at [83, 158] on div "To activate drag with keyboard, press Alt + Enter. Once in keyboard drag state,…" at bounding box center [561, 402] width 1046 height 563
